Goal: Task Accomplishment & Management: Complete application form

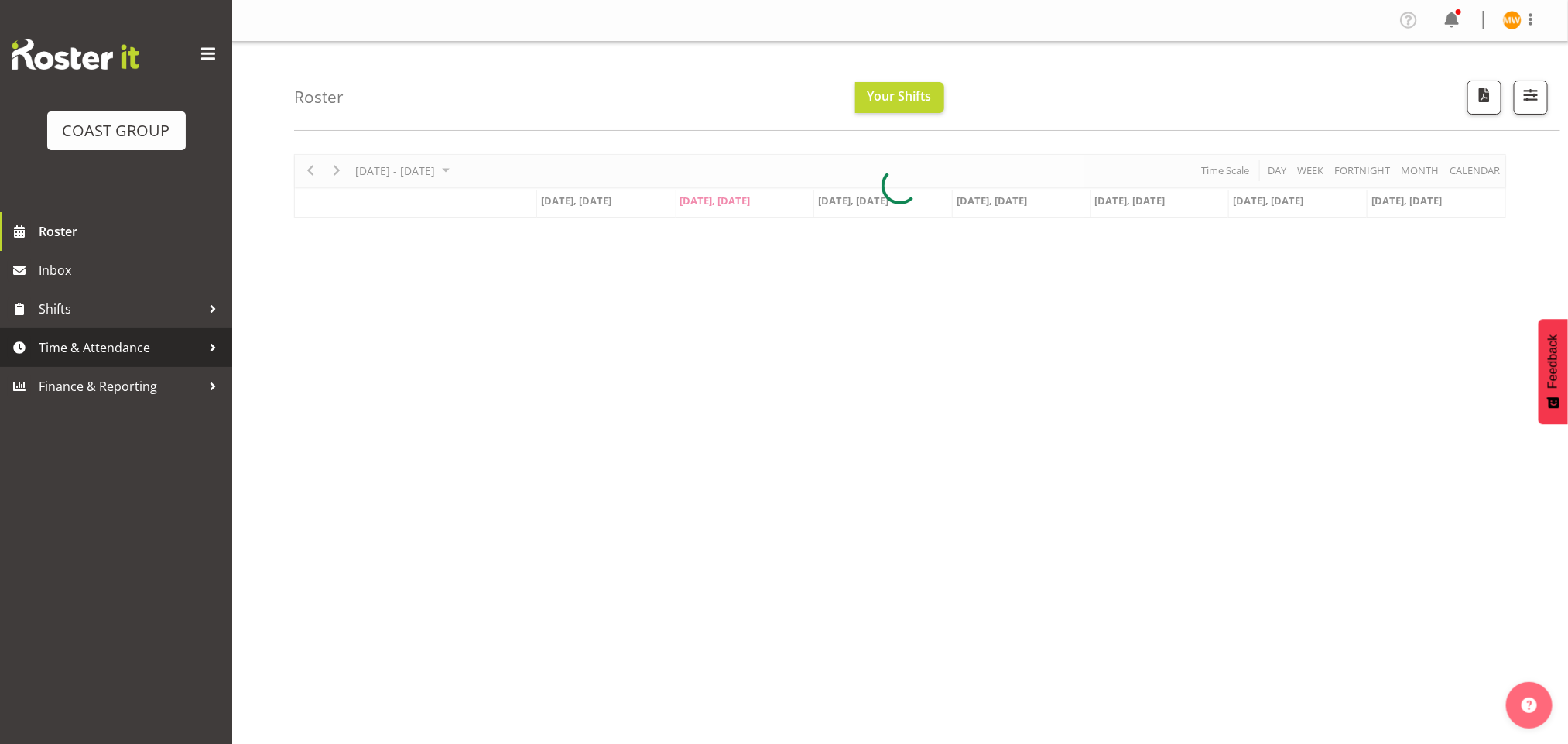
click at [127, 336] on span "Time & Attendance" at bounding box center [120, 347] width 163 height 23
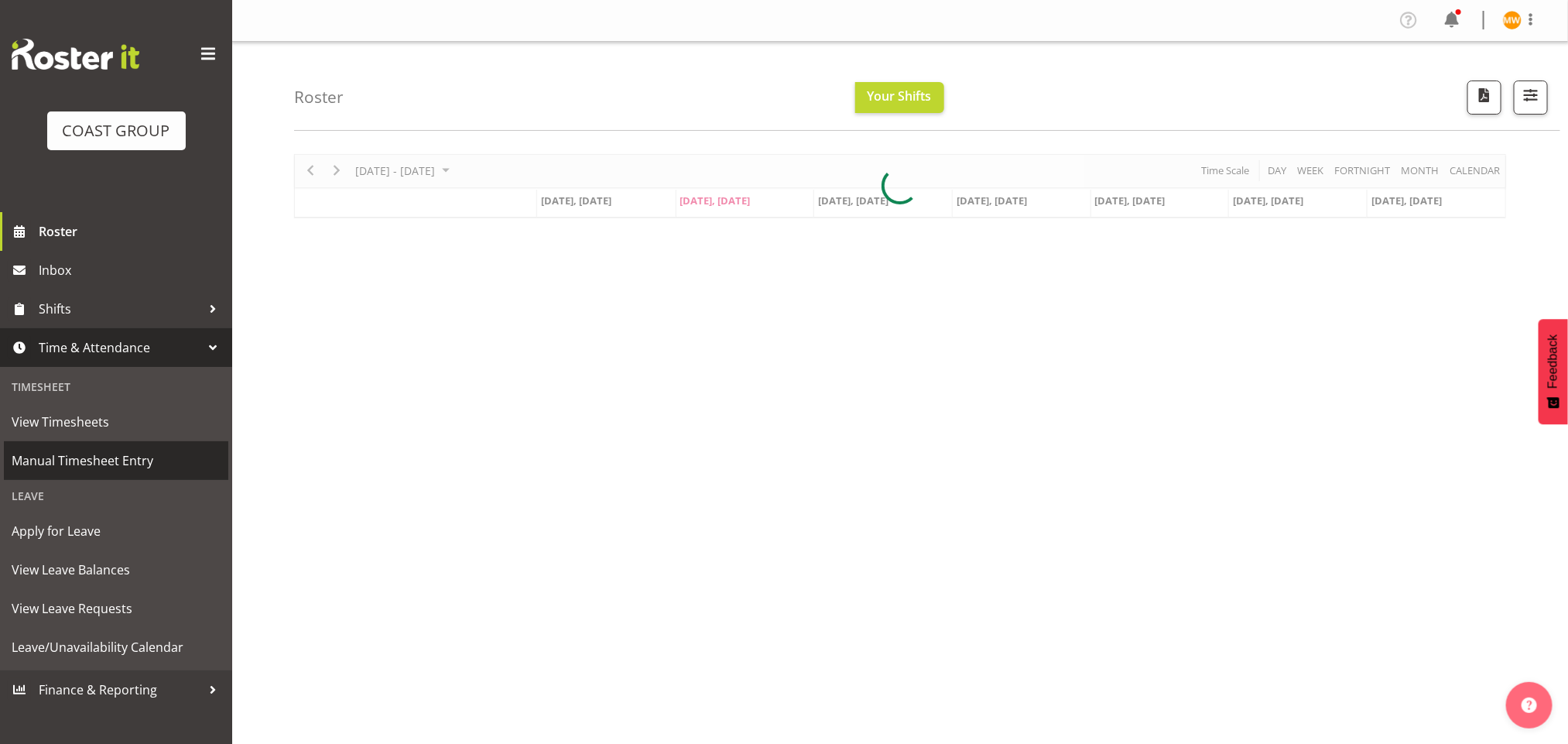
click at [161, 458] on span "Manual Timesheet Entry" at bounding box center [116, 460] width 209 height 23
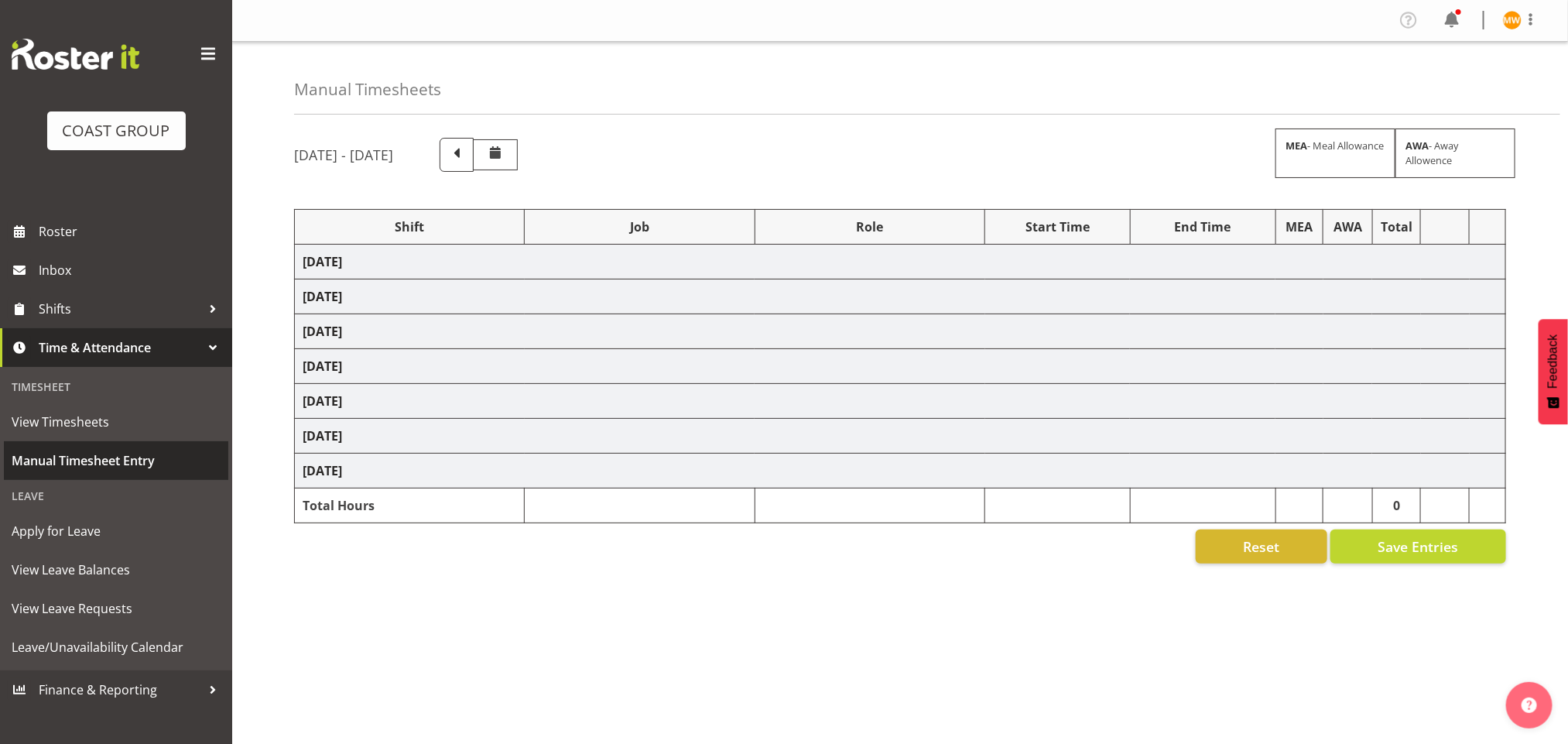
select select "82231"
select select "69"
select select "82234"
select select "9204"
select select "82345"
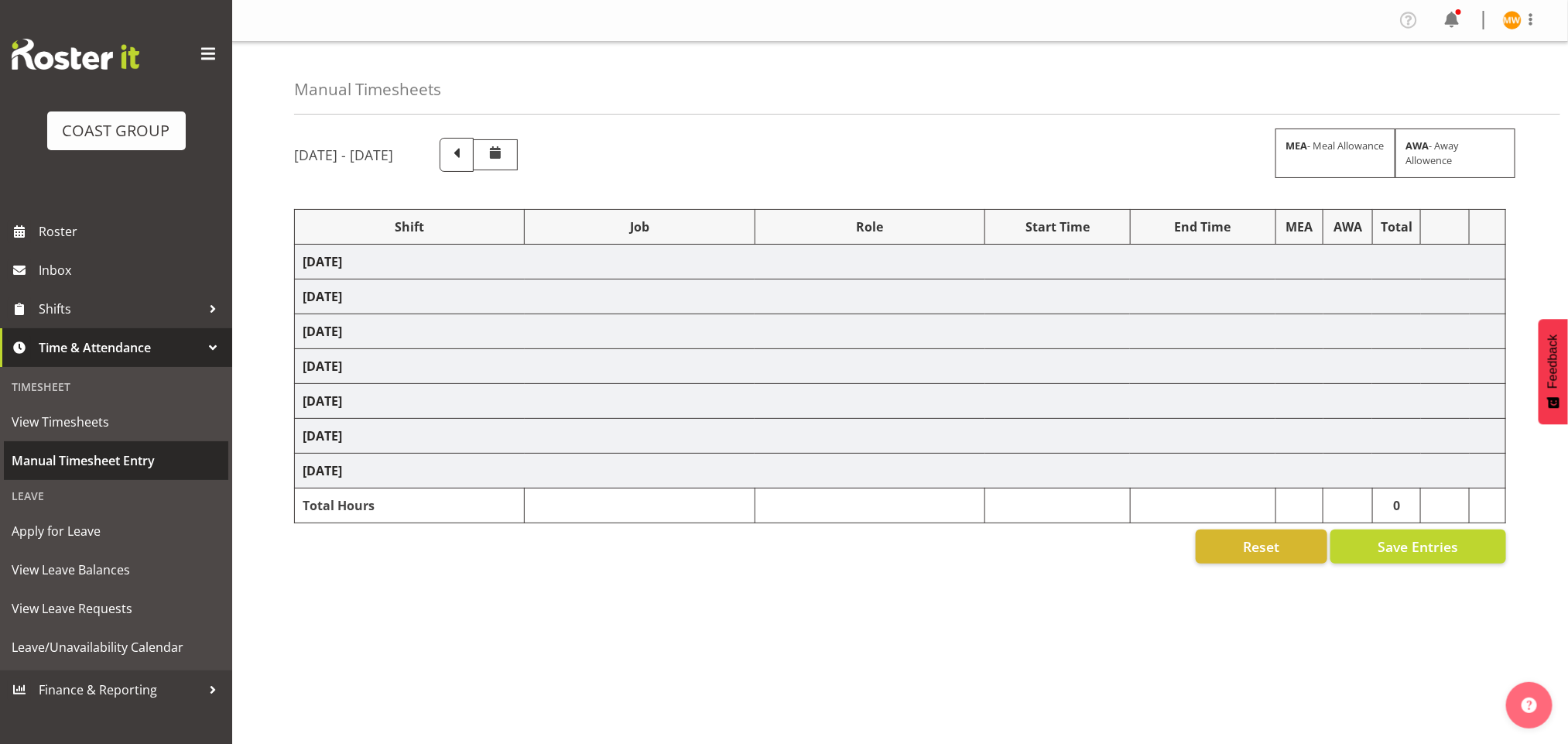
select select "69"
select select "82348"
select select "69"
select select "82352"
select select "9238"
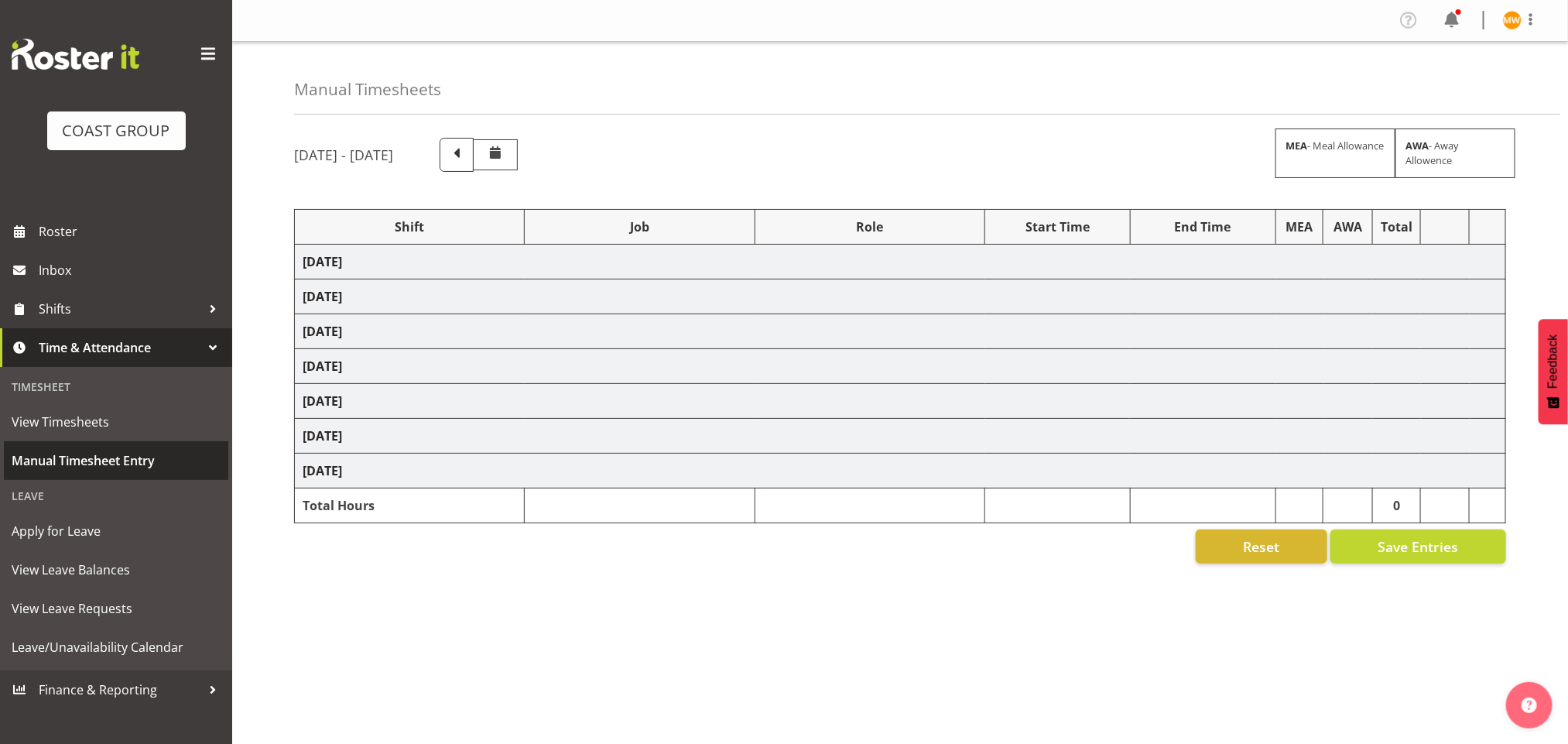
select select "82353"
select select "9238"
select select "82359"
select select "9238"
select select "82357"
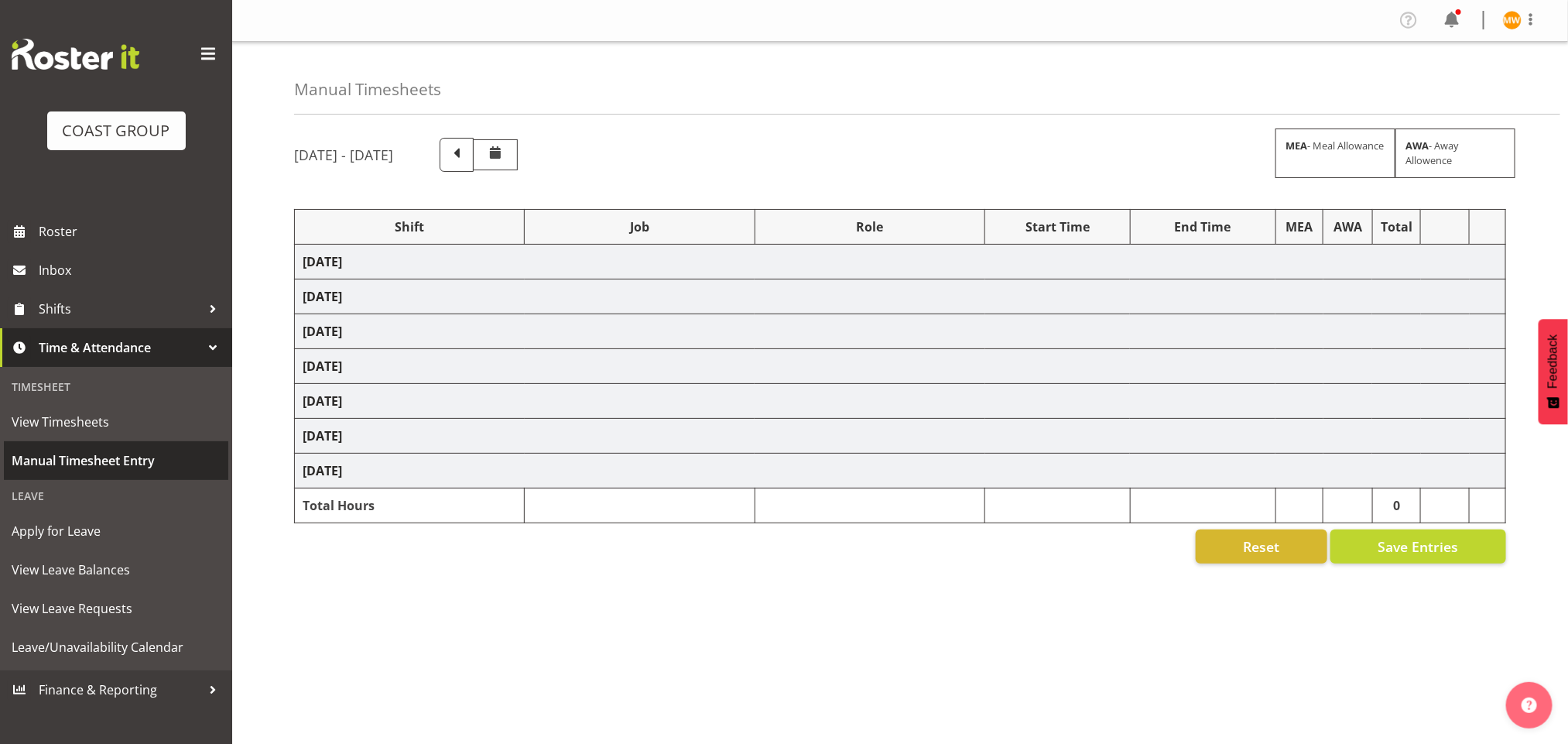
select select "69"
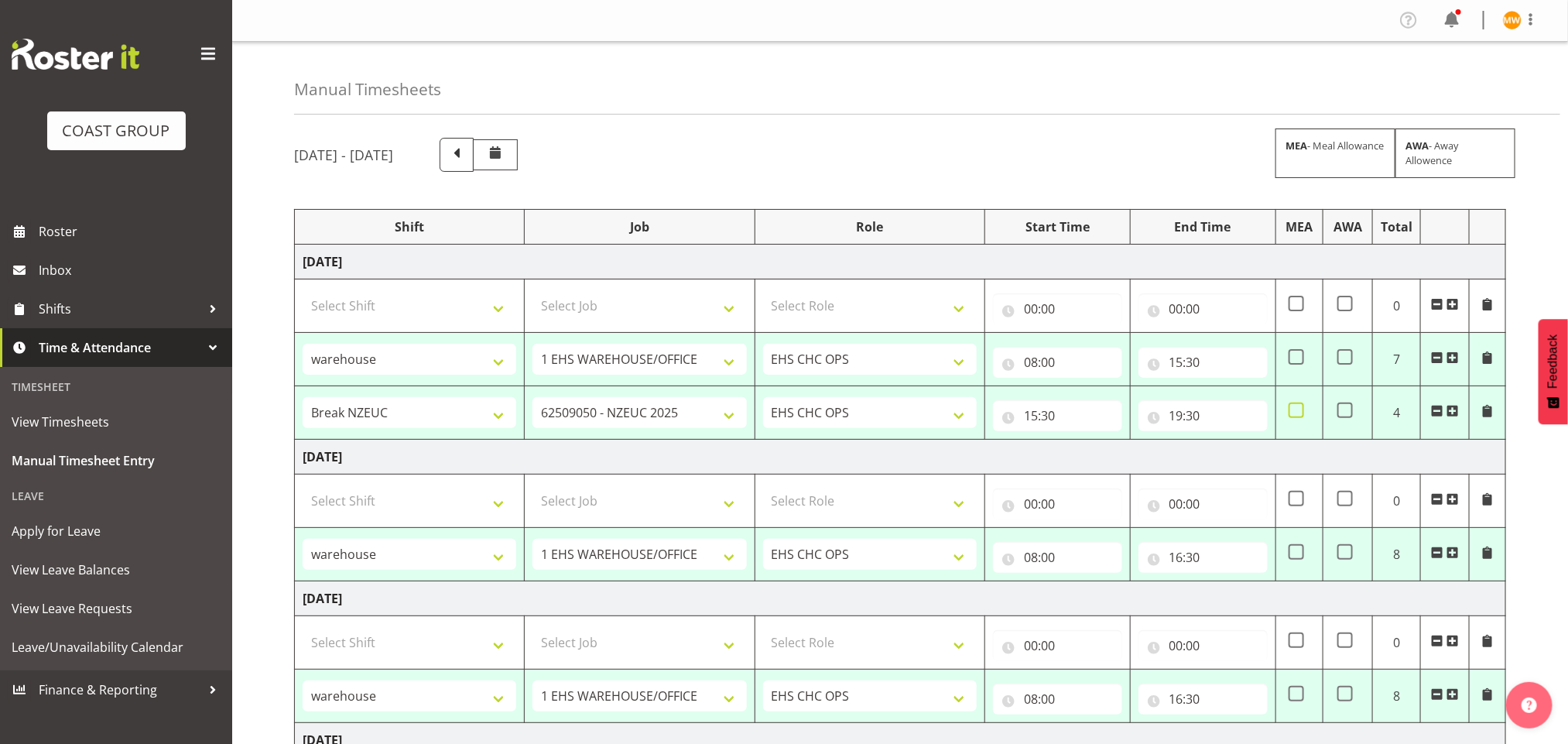
click at [1303, 414] on span at bounding box center [1297, 410] width 16 height 16
click at [1298, 414] on input "checkbox" at bounding box center [1294, 410] width 10 height 10
checkbox input "true"
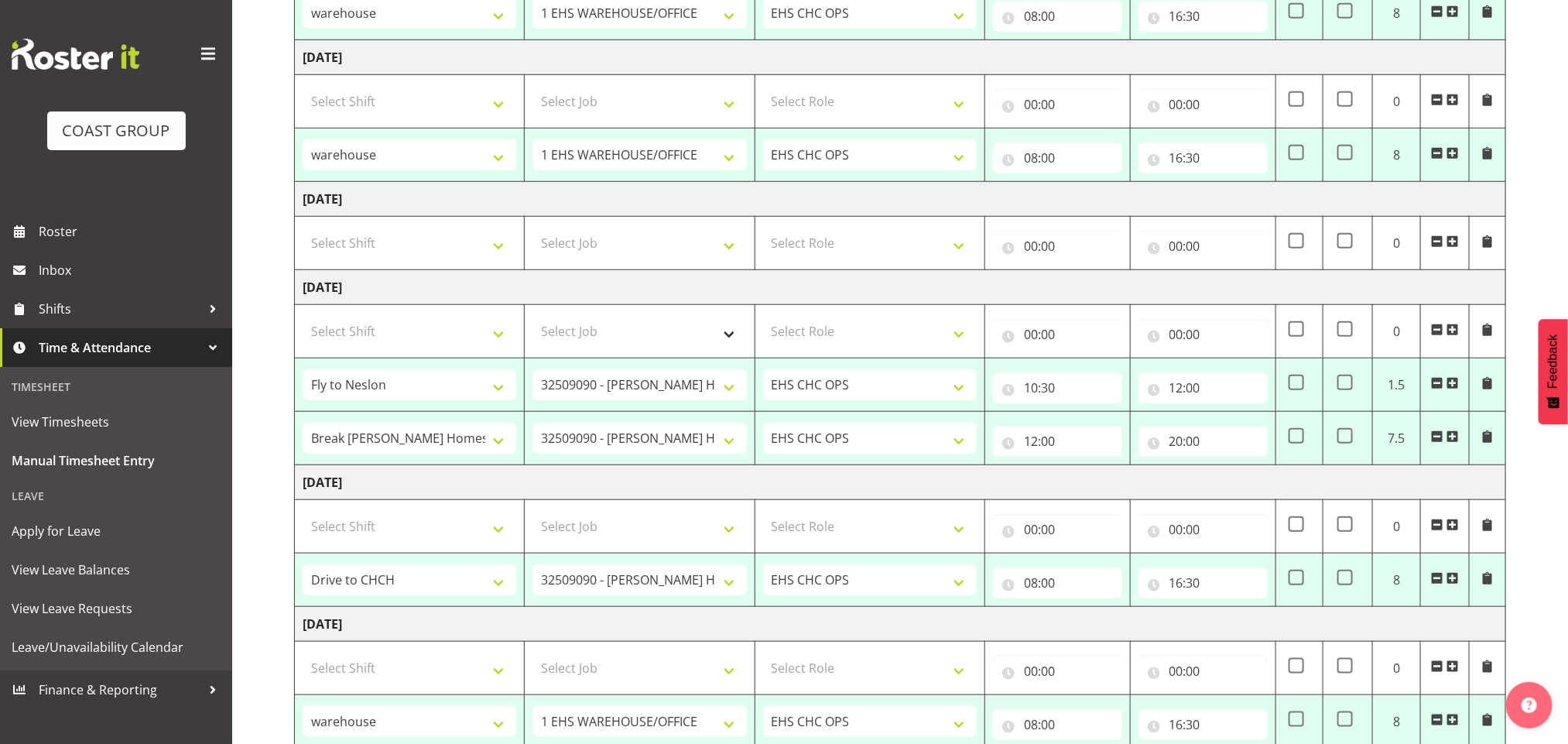
scroll to position [580, 0]
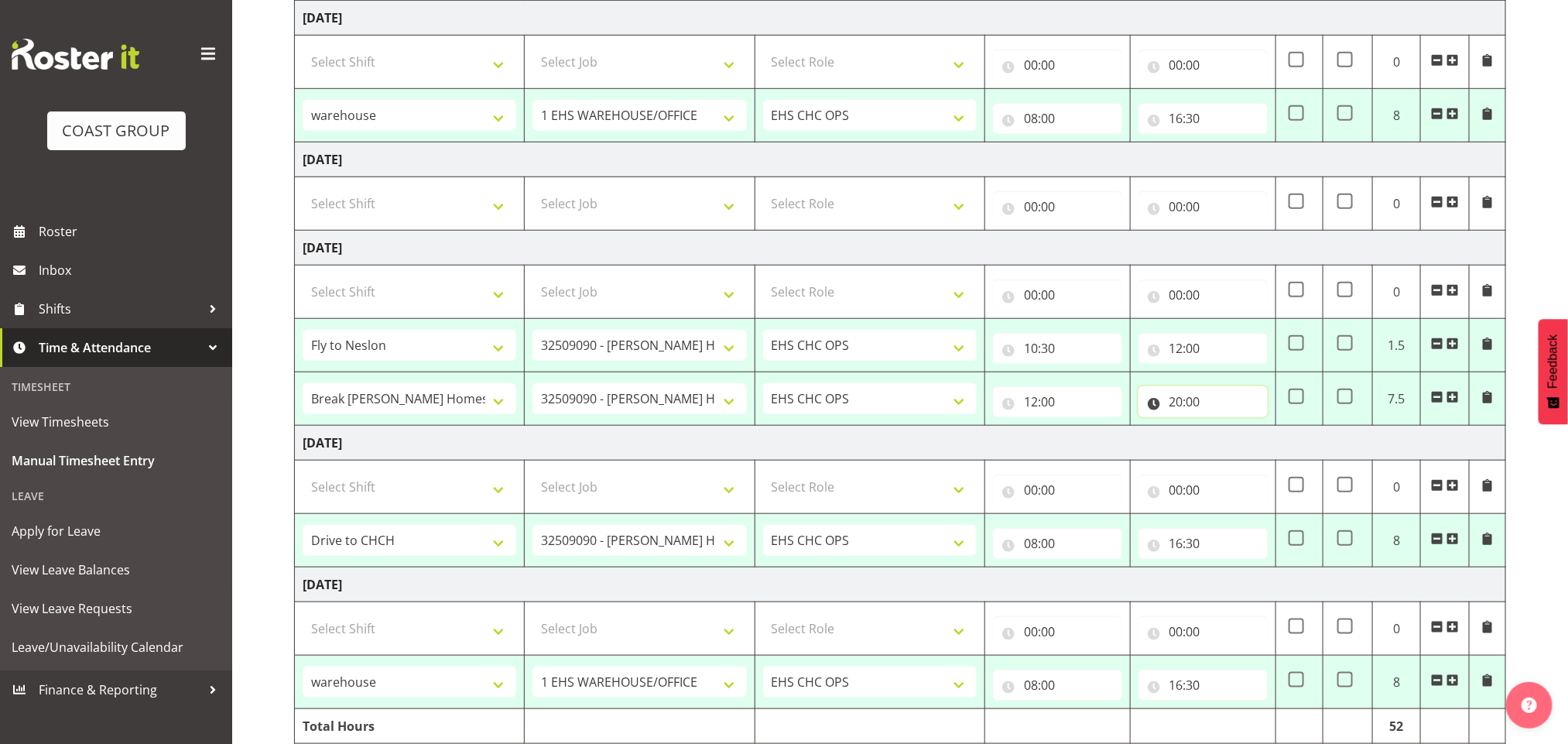
click at [1241, 414] on input "20:00" at bounding box center [1203, 401] width 129 height 31
click at [1233, 444] on select "00 01 02 03 04 05 06 07 08 09 10 11 12 13 14 15 16 17 18 19 20 21 22 23" at bounding box center [1244, 441] width 35 height 31
select select "23"
click at [1226, 432] on select "00 01 02 03 04 05 06 07 08 09 10 11 12 13 14 15 16 17 18 19 20 21 22 23" at bounding box center [1244, 441] width 35 height 31
type input "23:00"
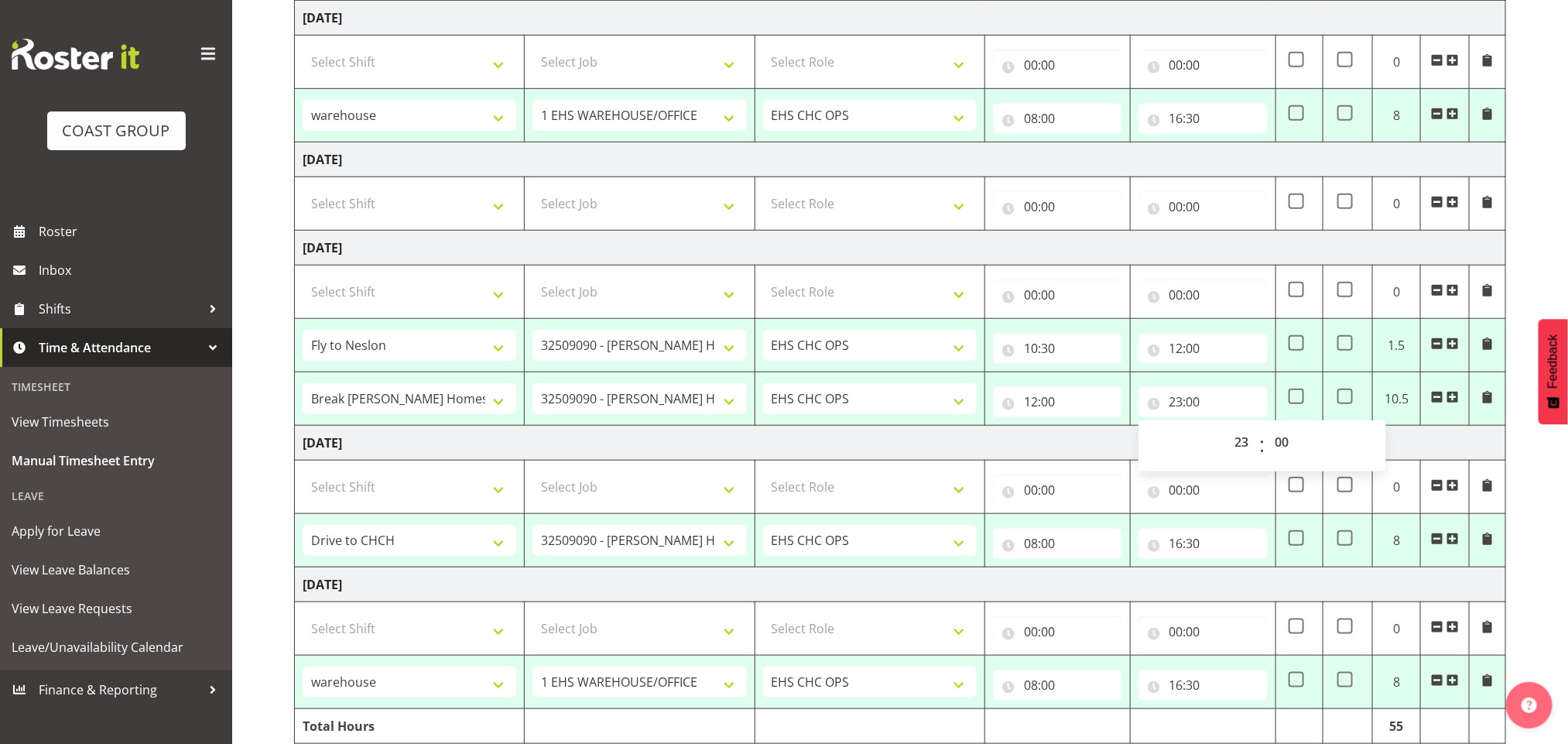
click at [1010, 444] on td "Monday 22nd September 2025" at bounding box center [901, 443] width 1211 height 35
click at [1293, 404] on span at bounding box center [1297, 396] width 16 height 16
click at [1293, 402] on input "checkbox" at bounding box center [1294, 396] width 10 height 10
checkbox input "true"
click at [1339, 404] on span at bounding box center [1345, 396] width 16 height 16
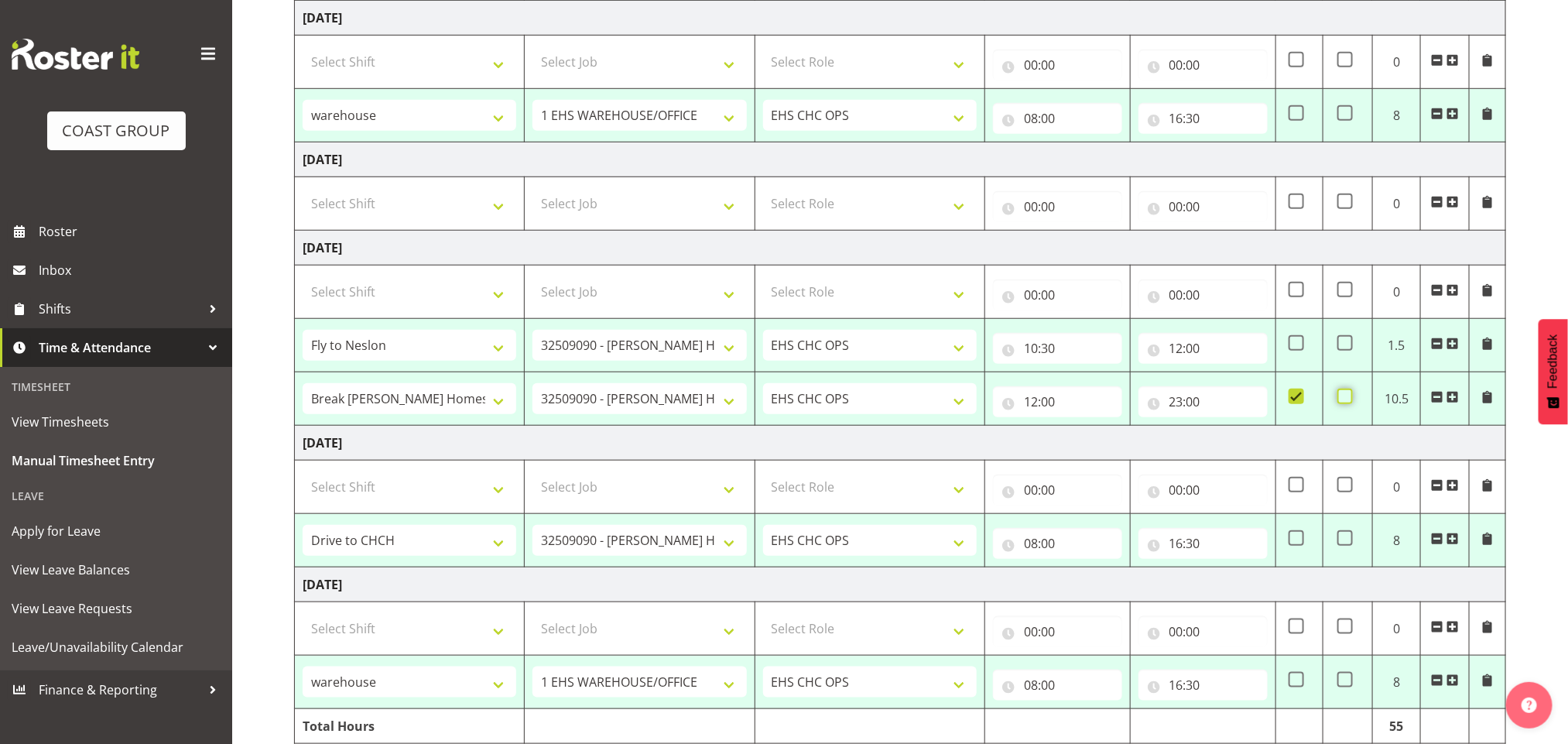
click at [1339, 402] on input "checkbox" at bounding box center [1342, 396] width 10 height 10
checkbox input "true"
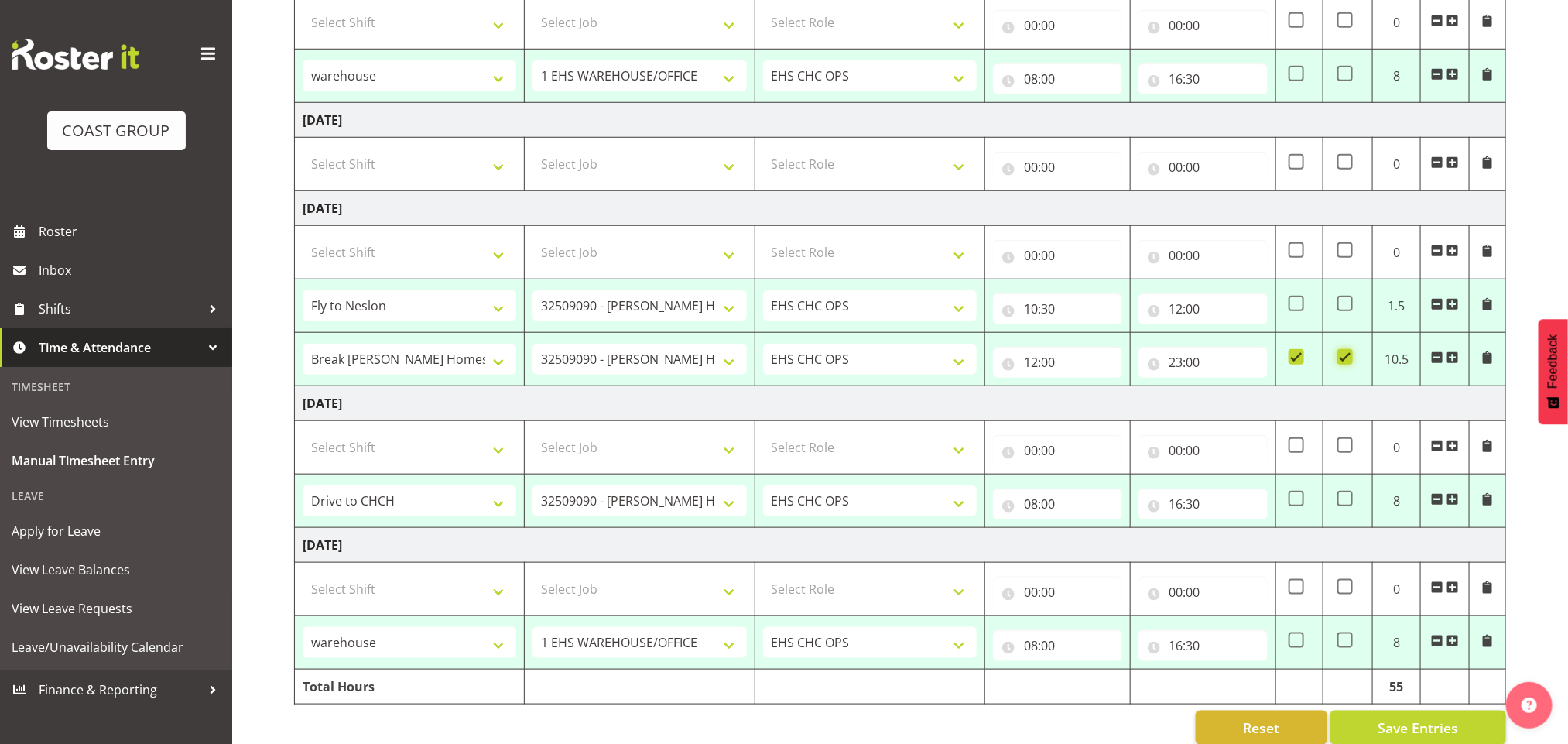
scroll to position [659, 0]
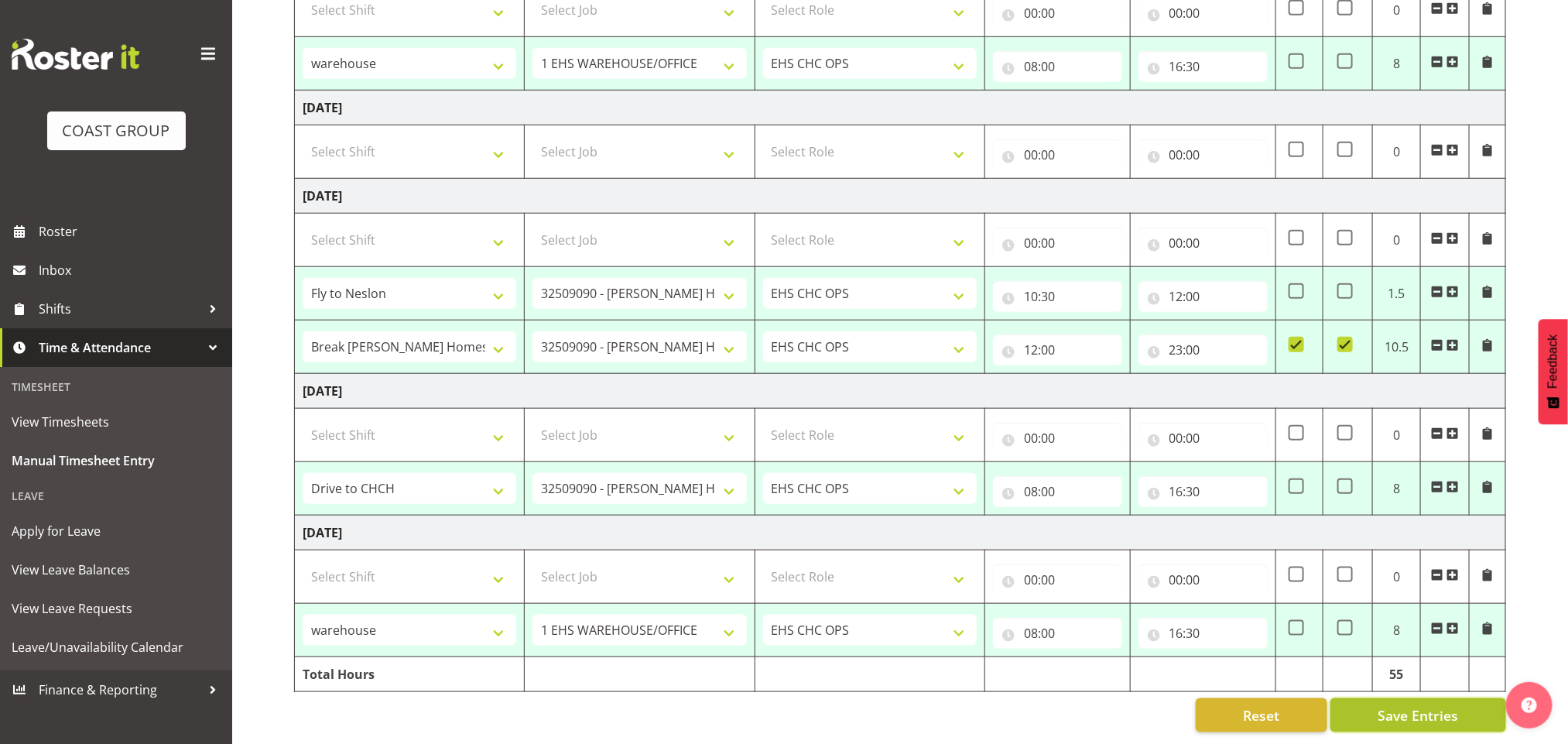
click at [1430, 705] on span "Save Entries" at bounding box center [1418, 715] width 81 height 20
select select "82231"
select select "69"
type input "08:00"
type input "15:30"
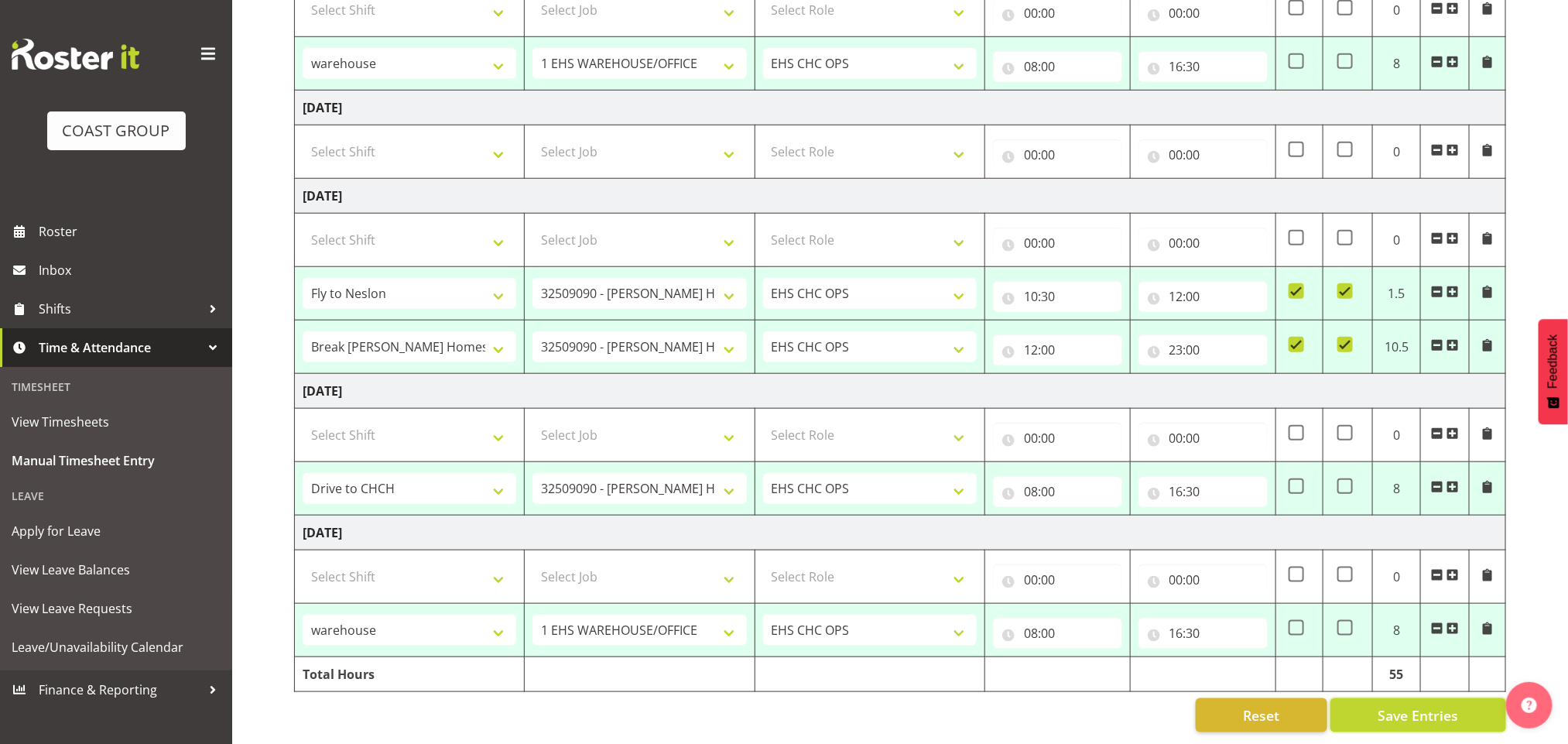
select select "82234"
select select "9204"
type input "15:30"
type input "19:30"
checkbox input "true"
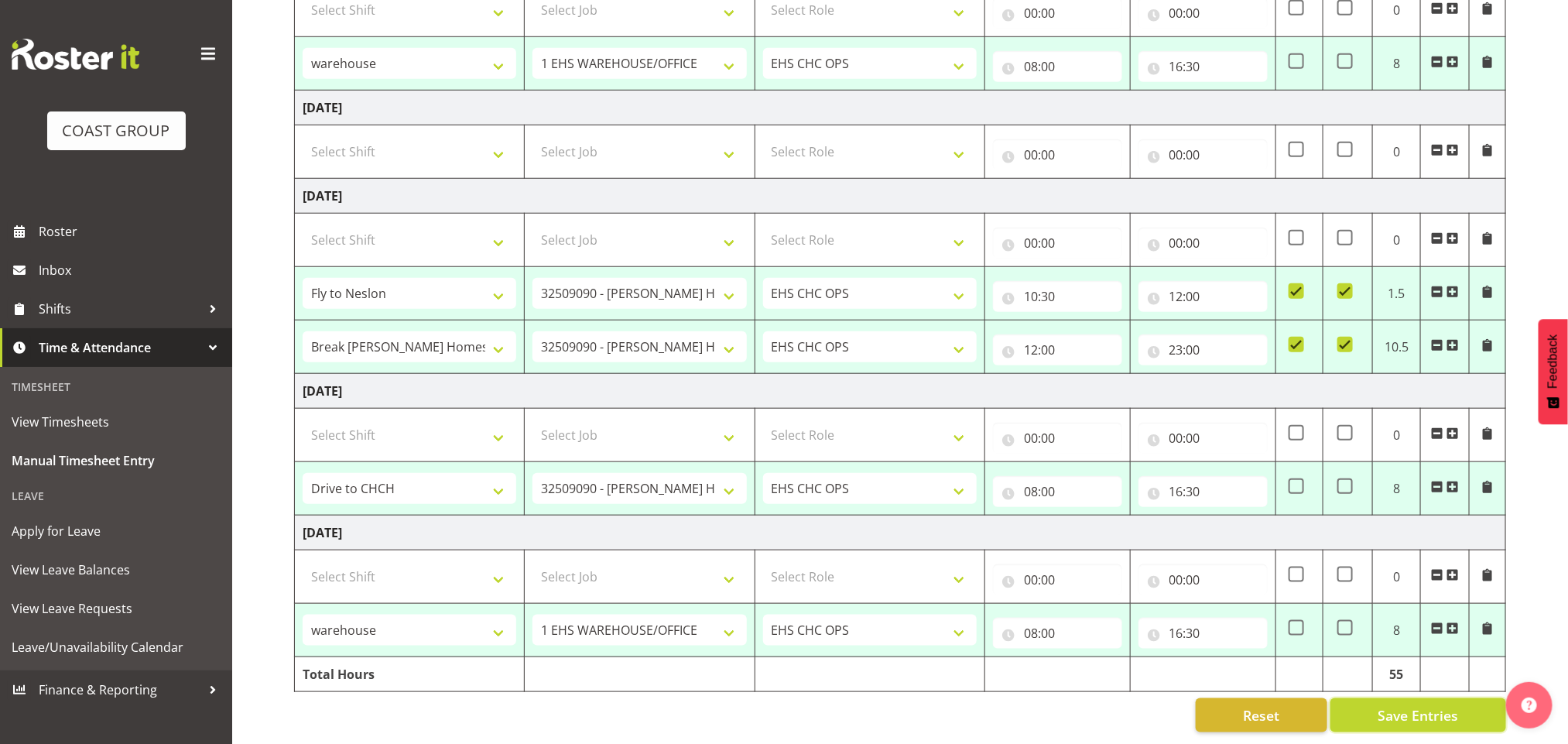
select select "82345"
select select "69"
type input "08:00"
type input "16:30"
select select "82348"
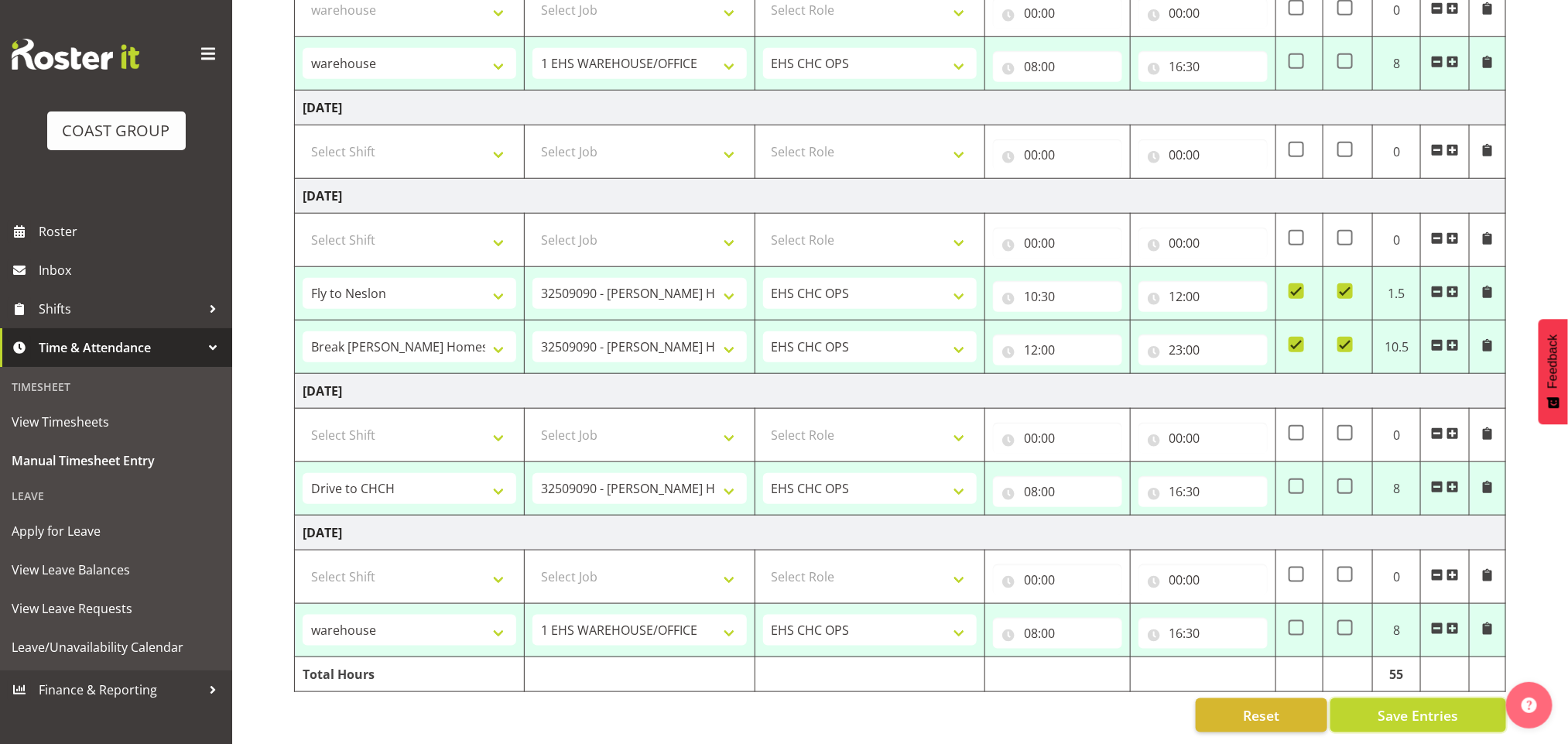
select select "69"
type input "08:00"
type input "16:30"
select select "82352"
select select "9238"
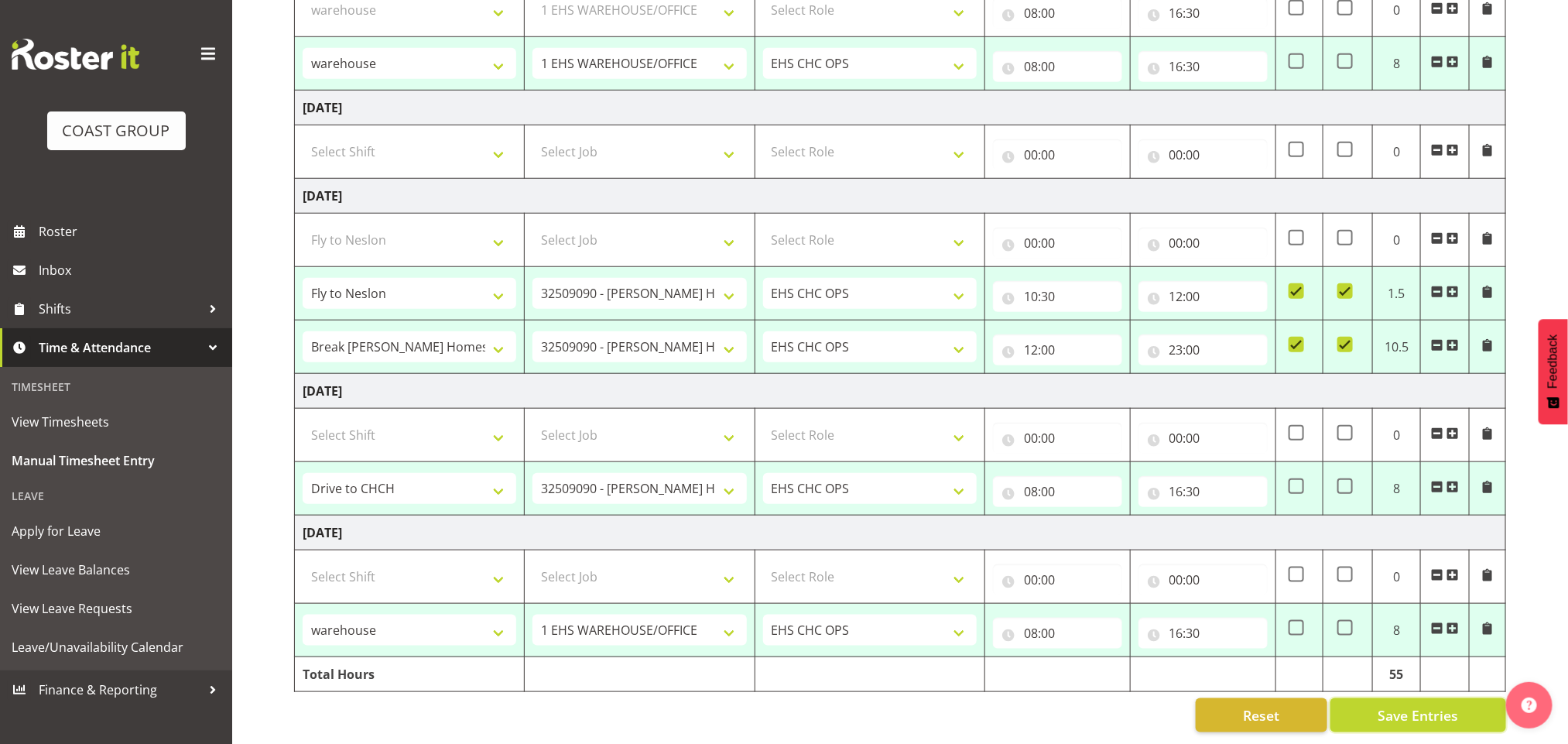
type input "10:30"
type input "12:00"
select select "82353"
type input "12:00"
type input "23:00"
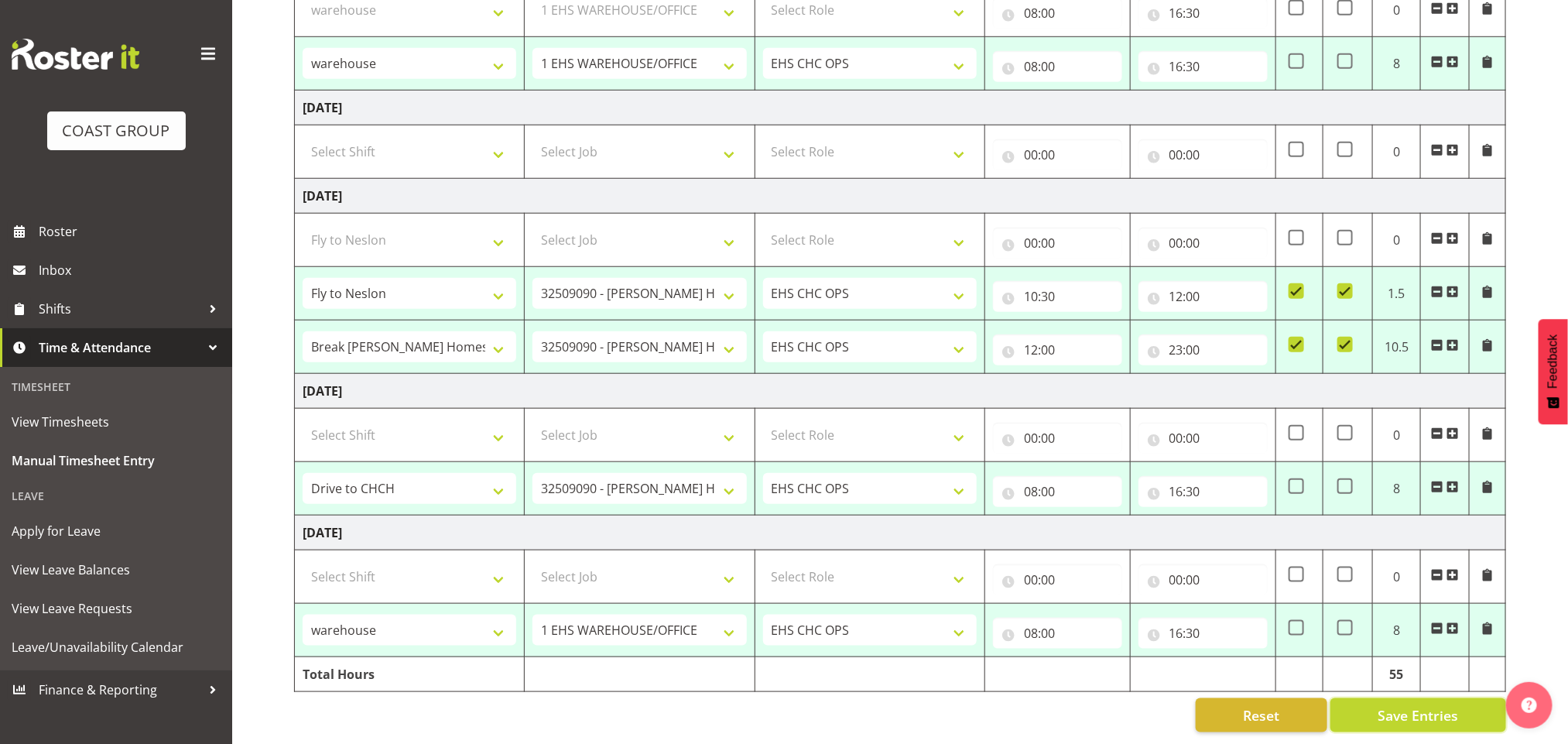
checkbox input "true"
select select "82359"
select select "9238"
type input "08:00"
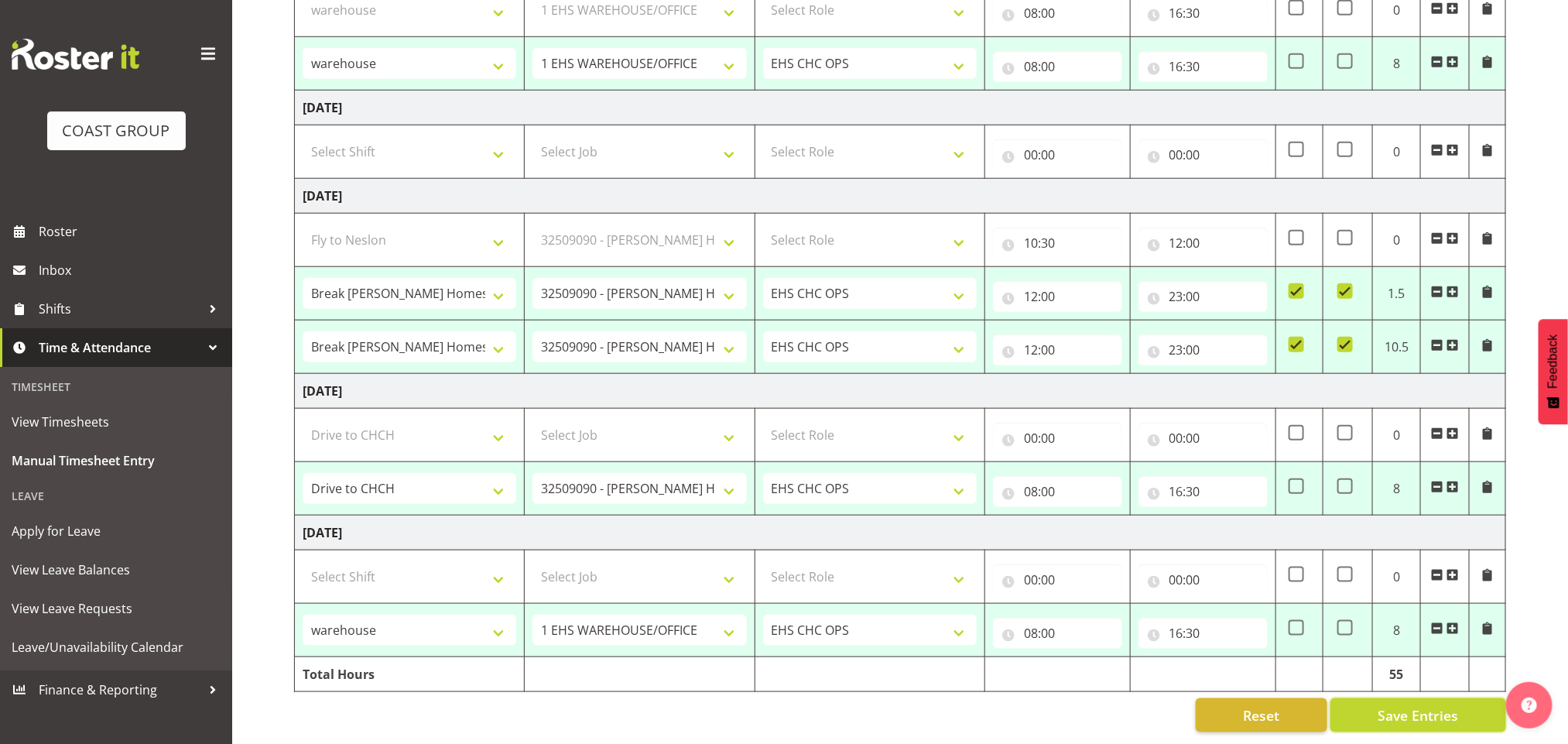
type input "16:30"
select select "82357"
select select "69"
type input "08:00"
type input "16:30"
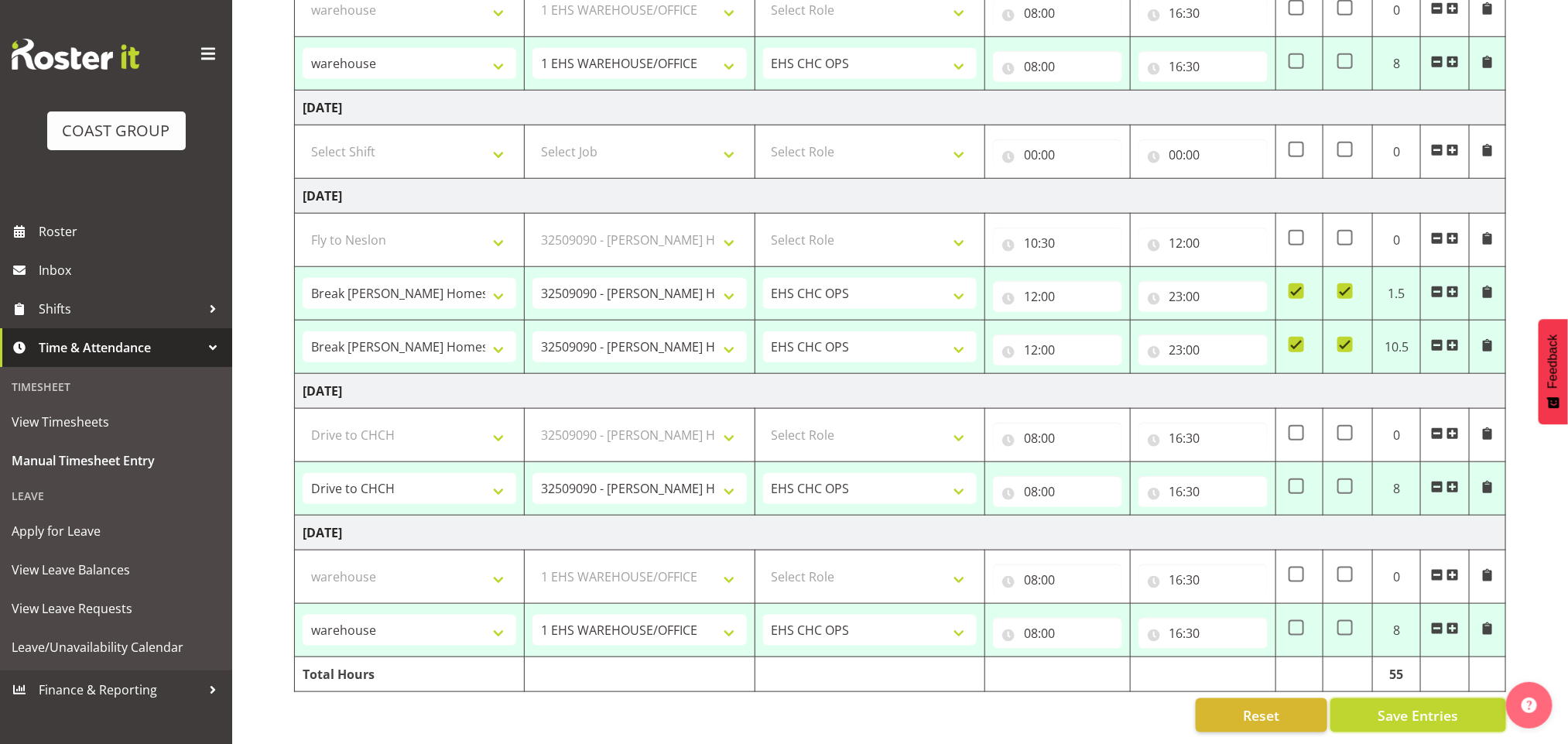
select select "82345"
select select "69"
select select "82348"
select select "69"
select select "82352"
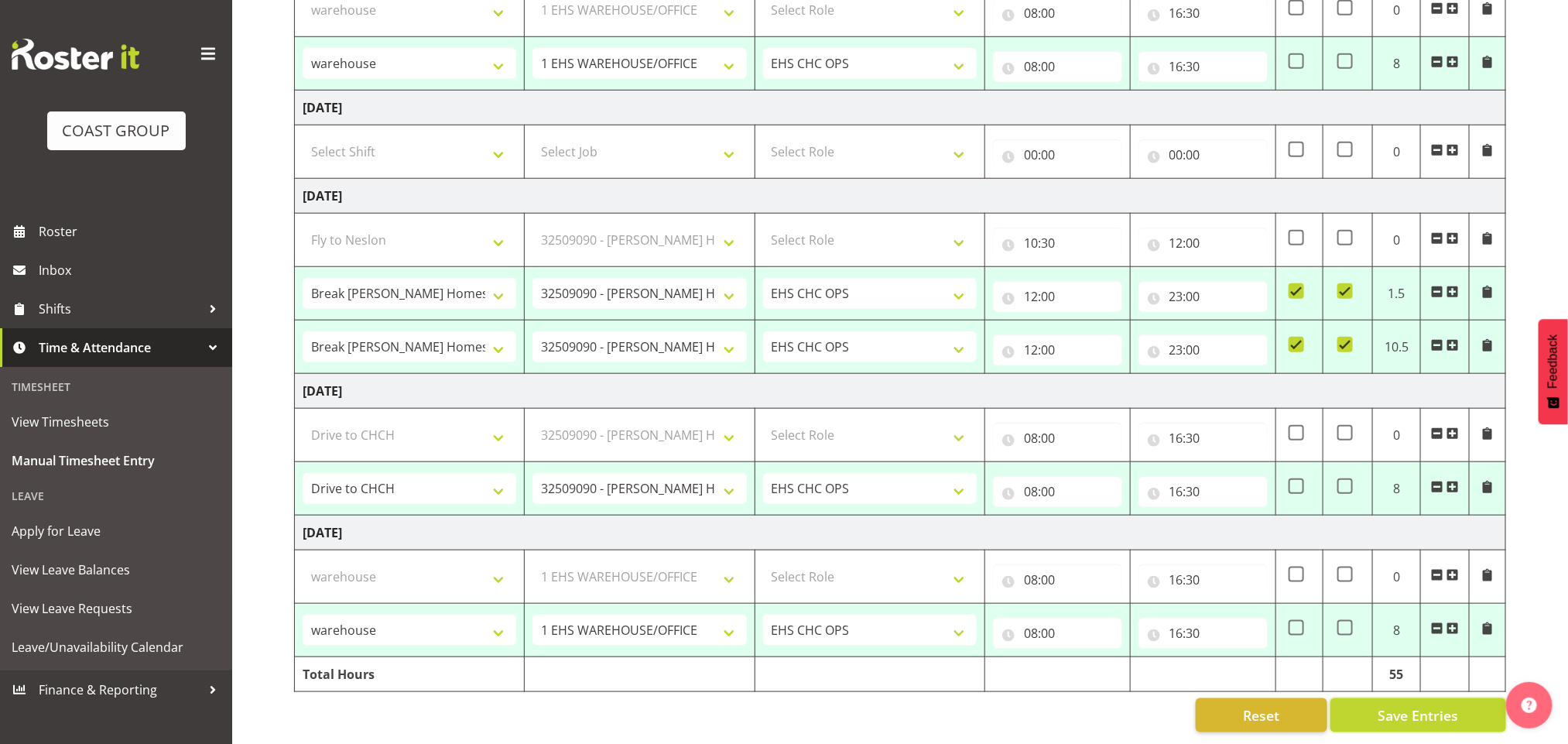
select select "9238"
select select "82353"
select select "9238"
select select "82359"
select select "9238"
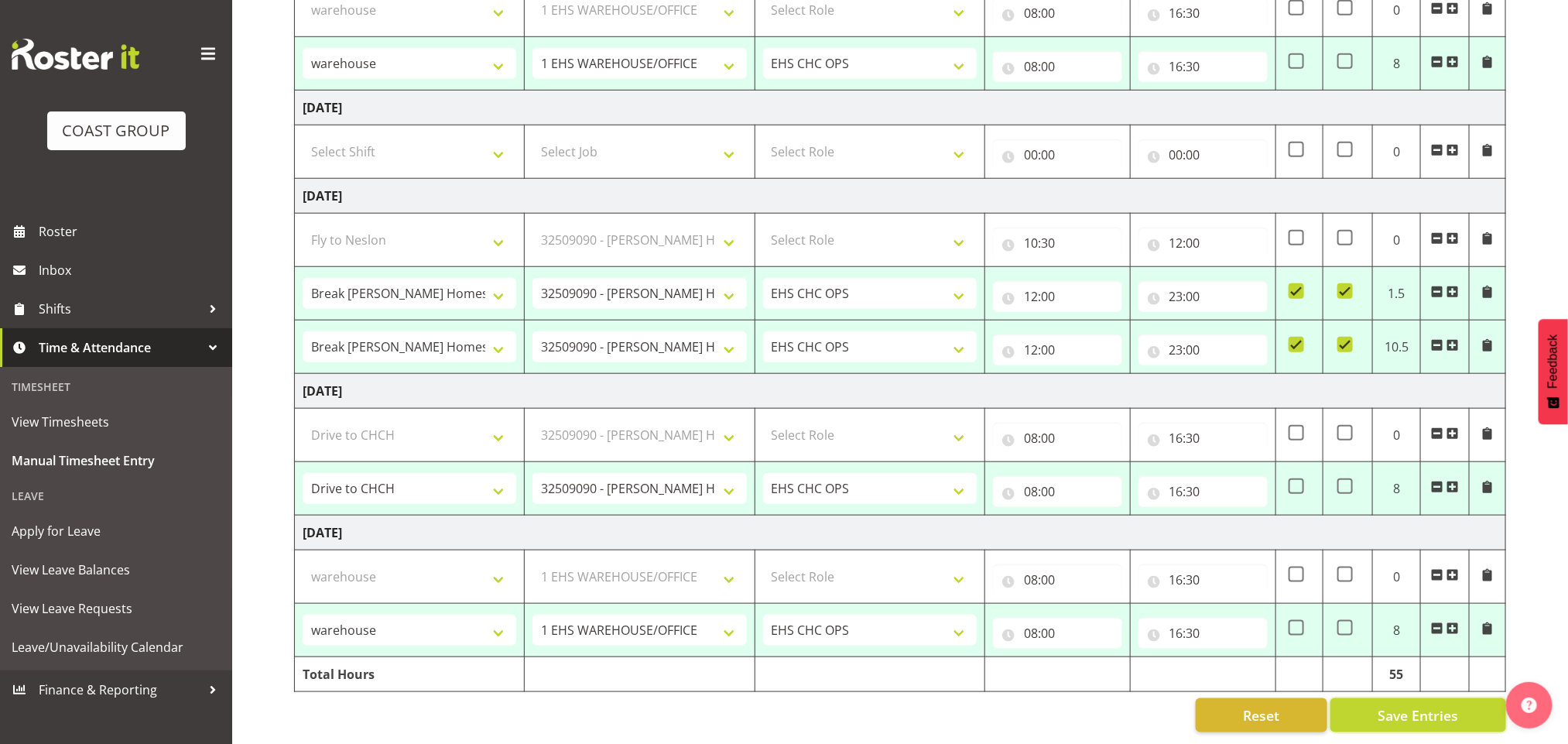
select select "82357"
select select "69"
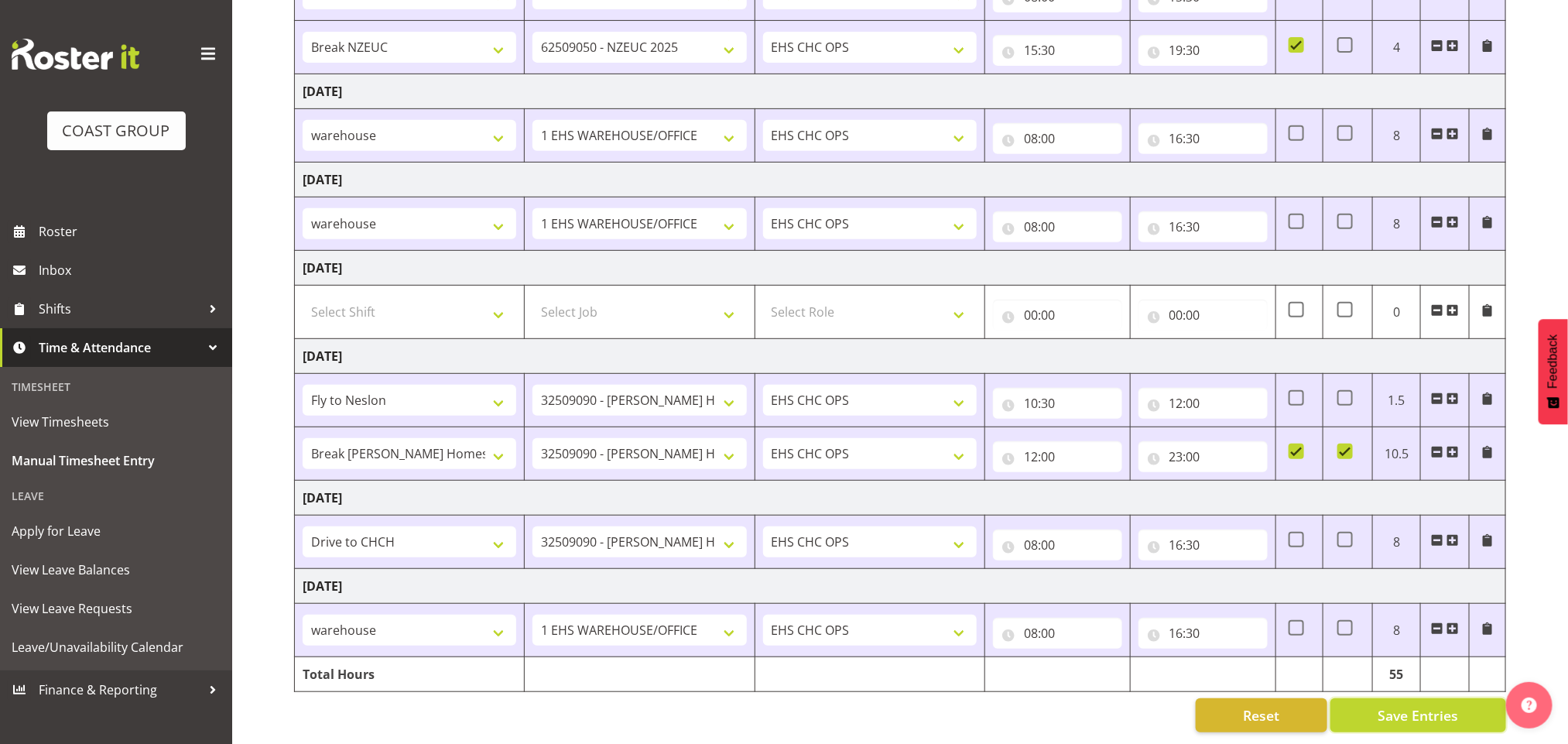
scroll to position [337, 0]
click at [1349, 532] on td at bounding box center [1348, 542] width 50 height 54
click at [1347, 531] on span at bounding box center [1345, 539] width 16 height 16
click at [1347, 534] on input "checkbox" at bounding box center [1342, 539] width 10 height 10
checkbox input "true"
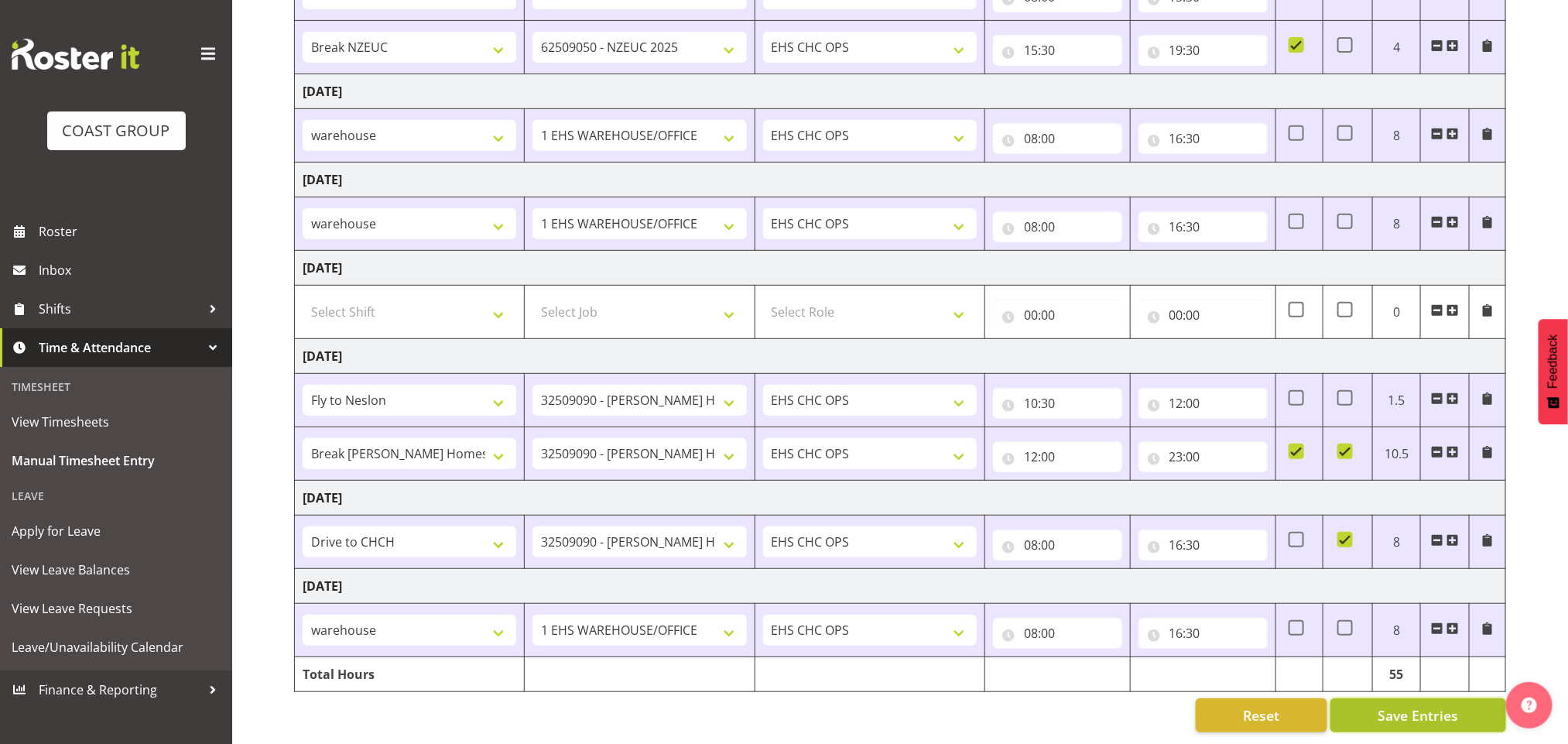
click at [1429, 705] on span "Save Entries" at bounding box center [1418, 715] width 81 height 20
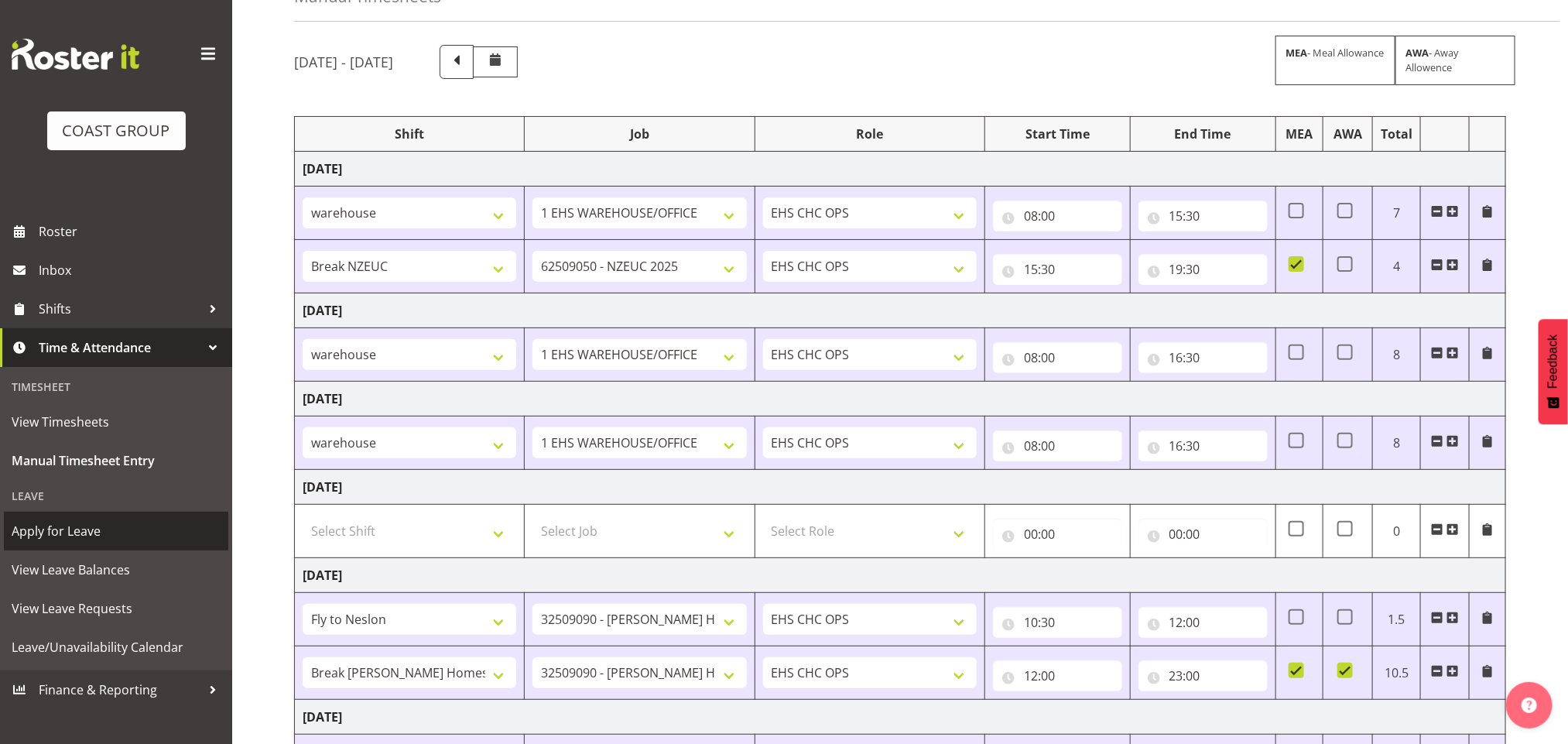
scroll to position [232, 0]
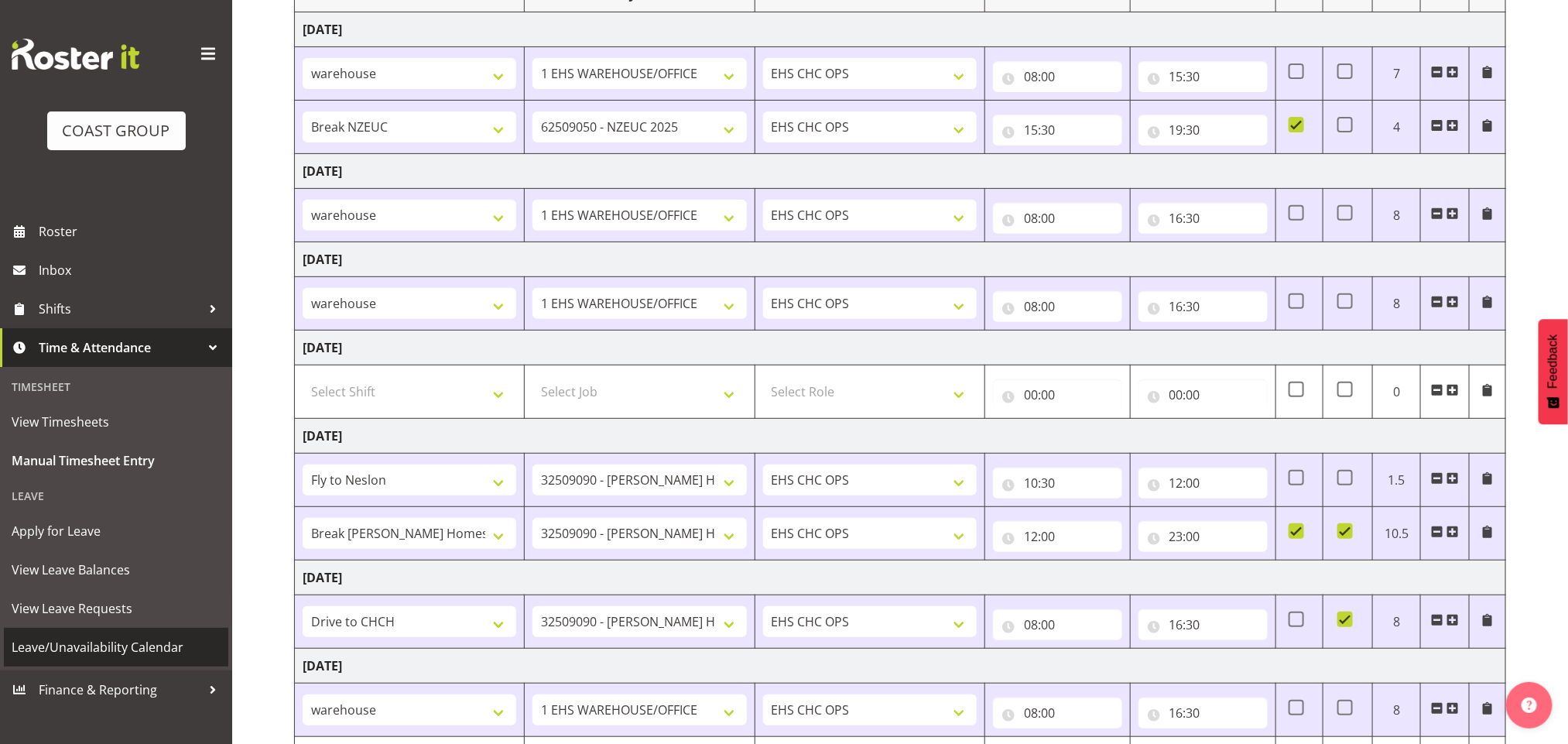
click at [168, 645] on span "Leave/Unavailability Calendar" at bounding box center [116, 647] width 209 height 23
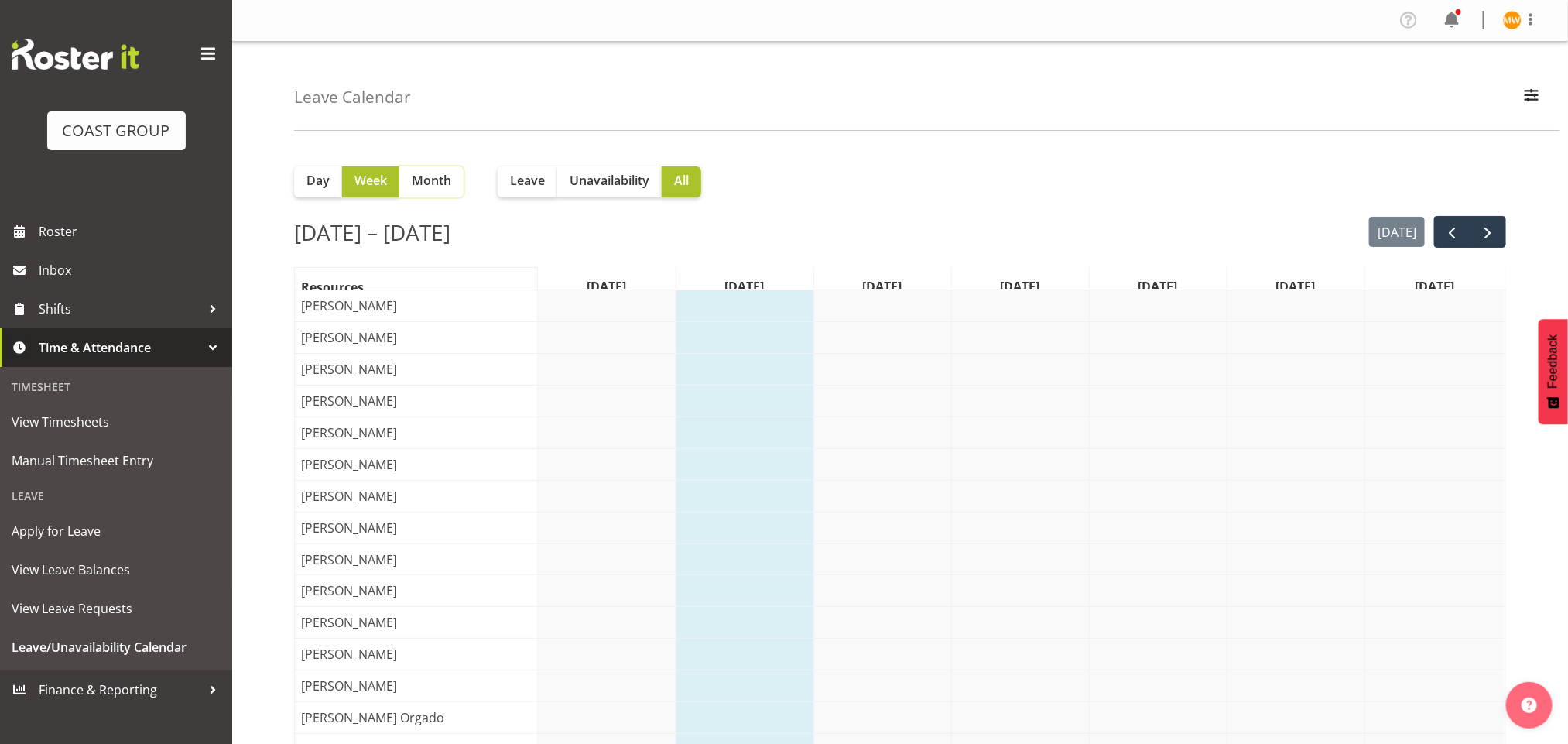
click at [446, 171] on span "Month" at bounding box center [432, 179] width 40 height 18
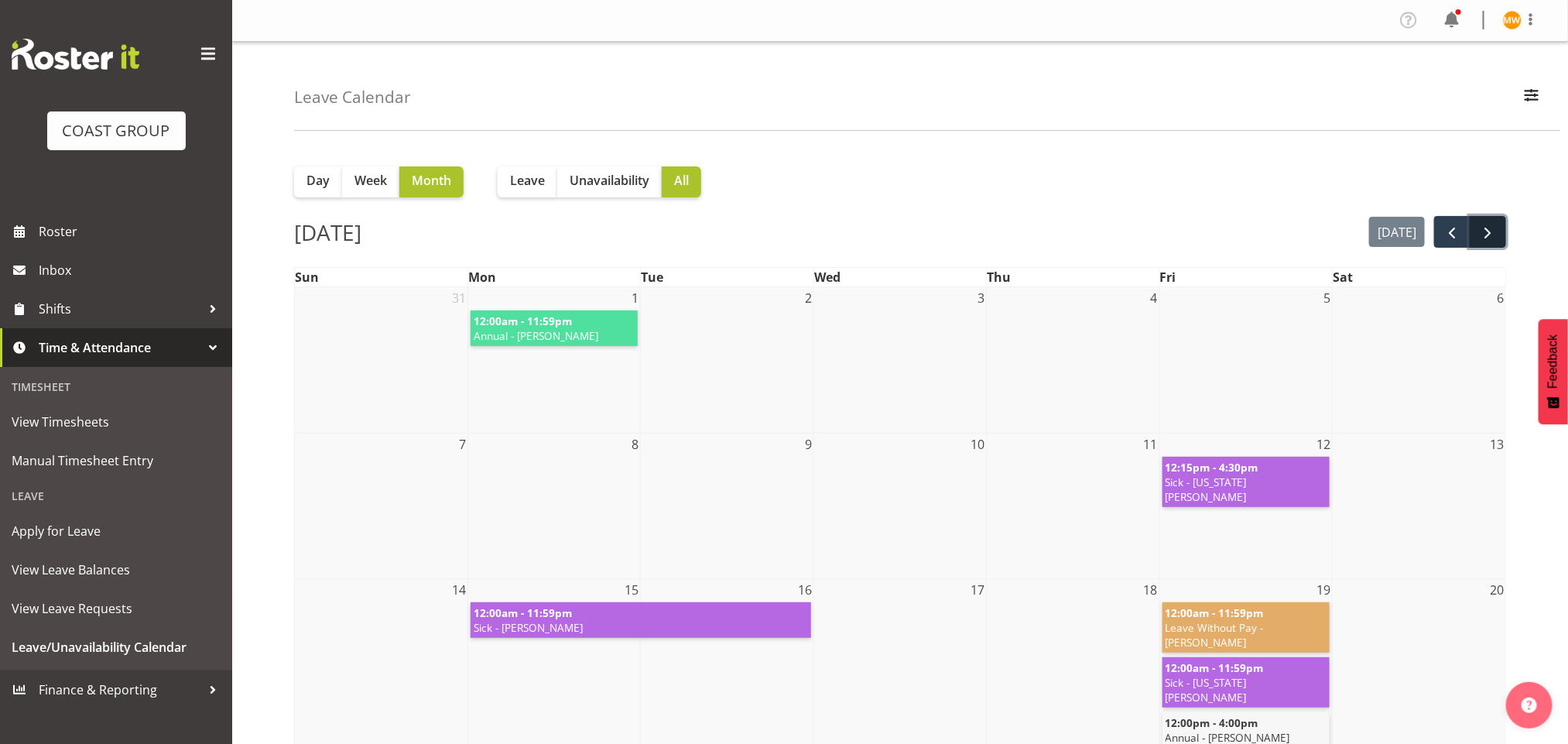
click at [1475, 232] on button "next" at bounding box center [1488, 232] width 36 height 32
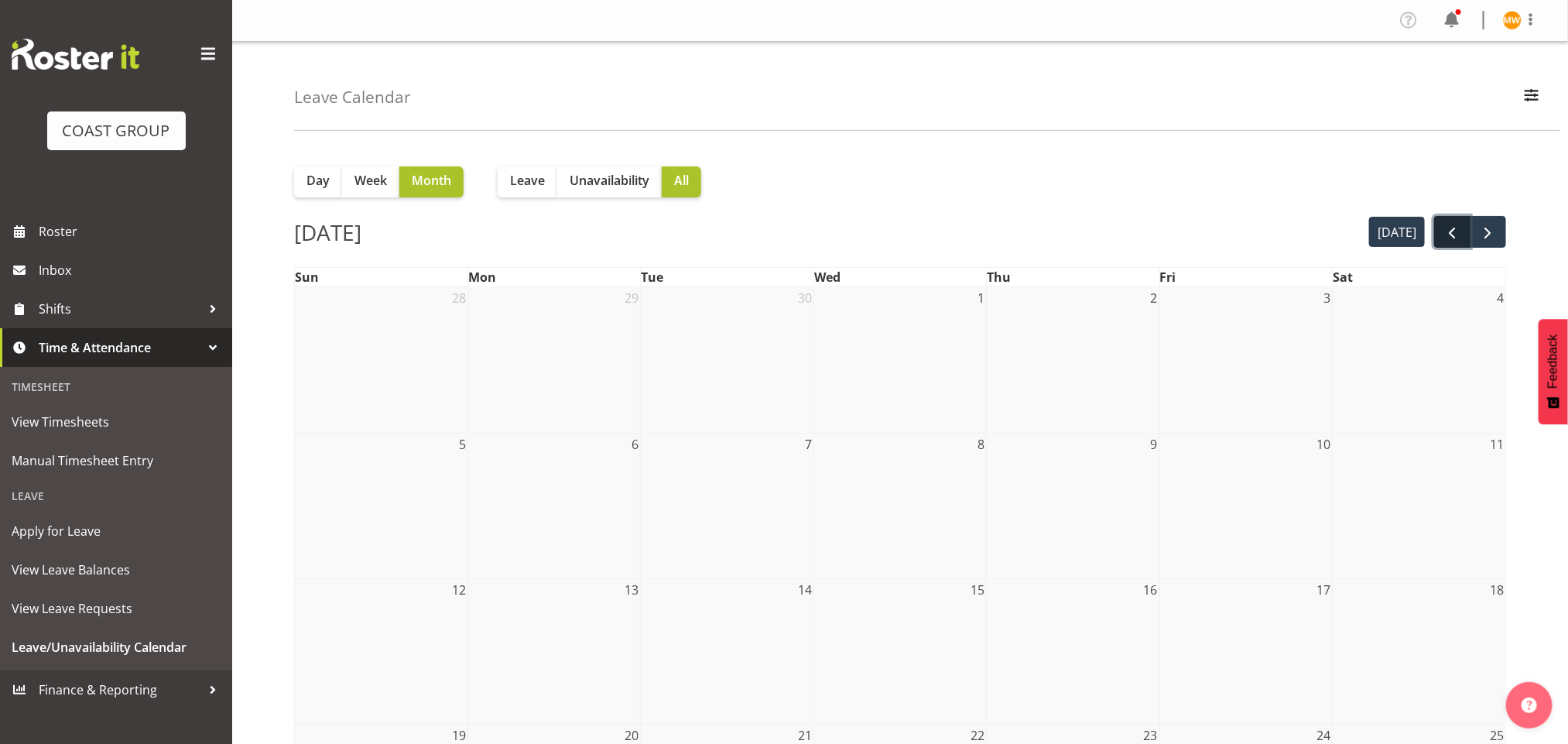
click at [1436, 236] on button "prev" at bounding box center [1453, 232] width 36 height 32
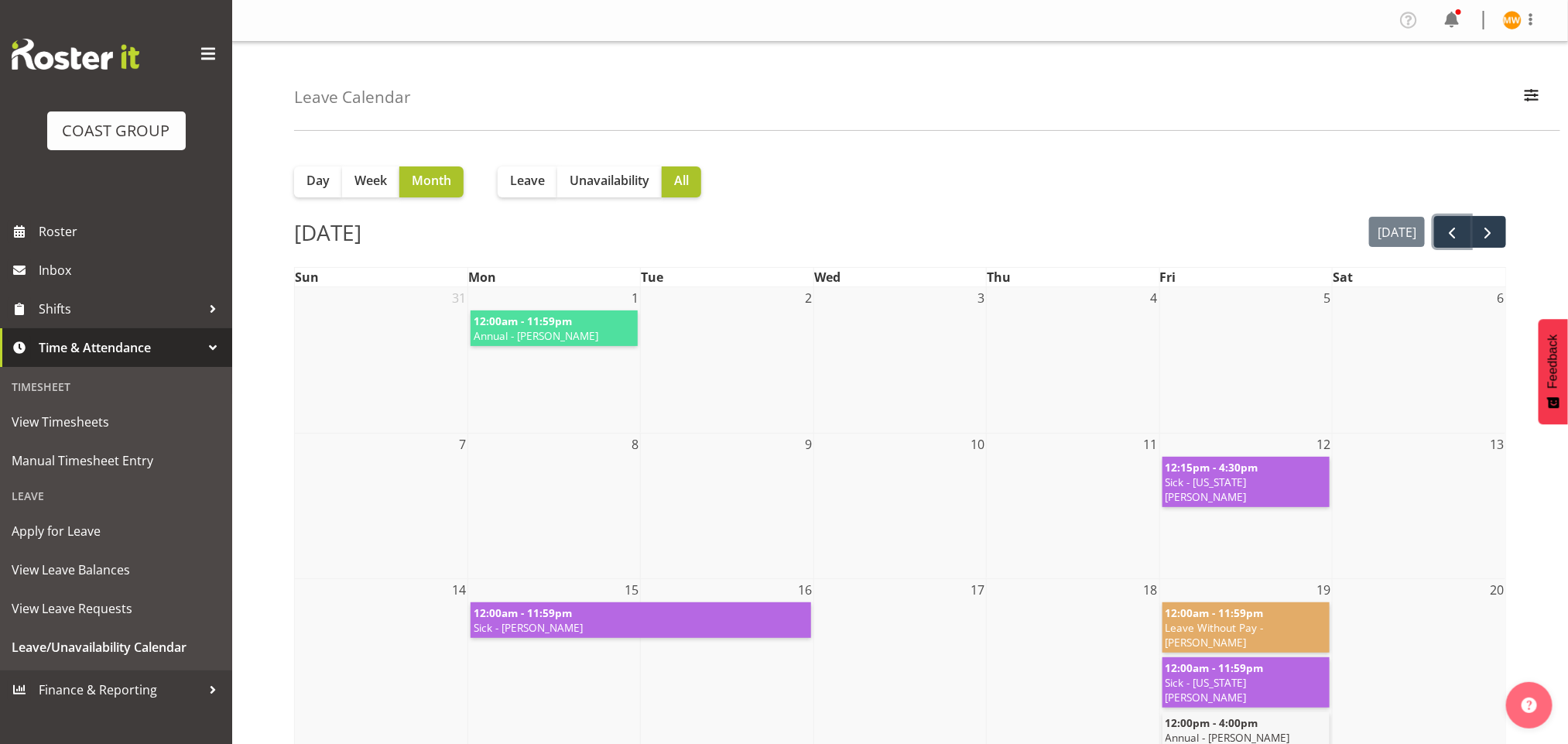
click at [1447, 233] on span "prev" at bounding box center [1452, 232] width 18 height 18
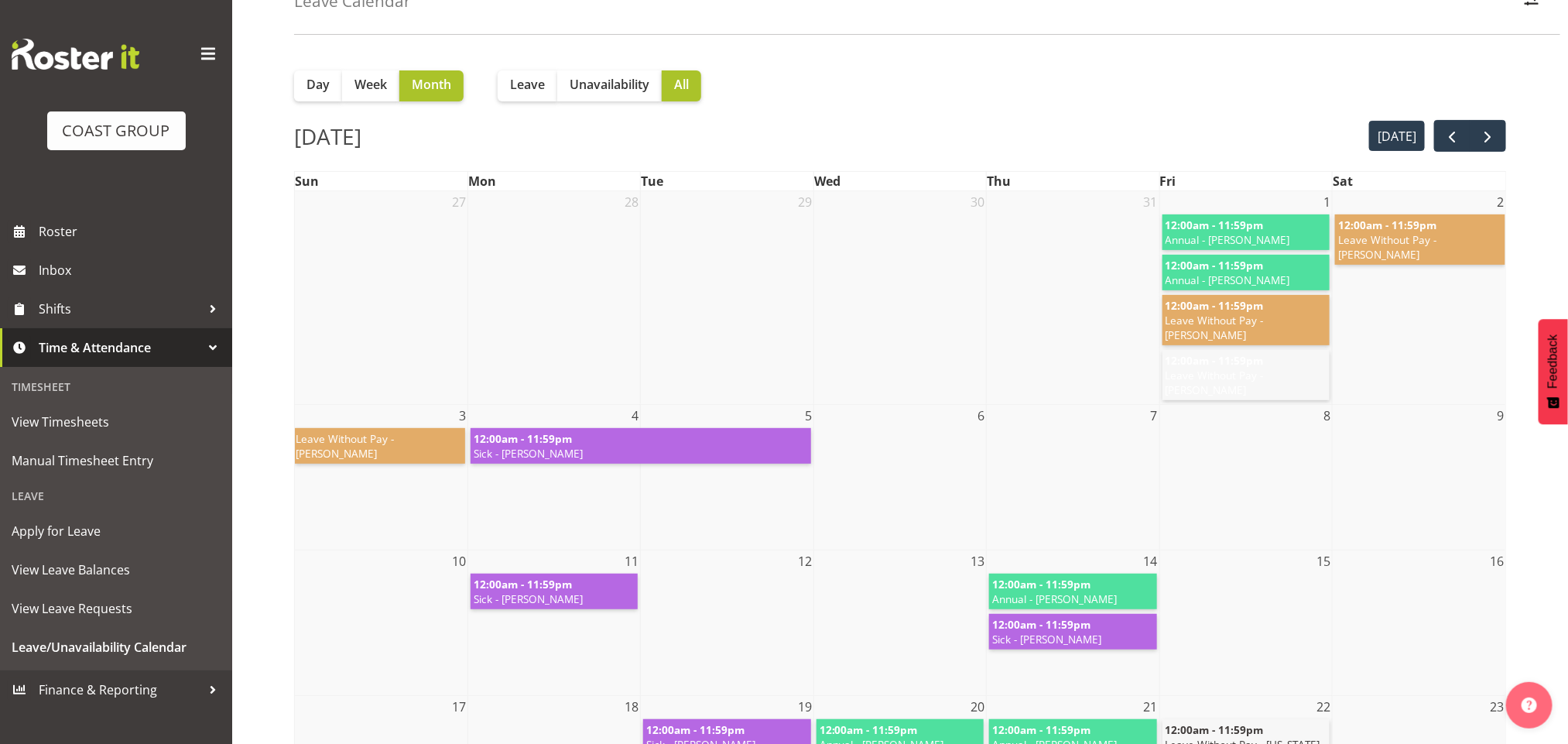
scroll to position [52, 0]
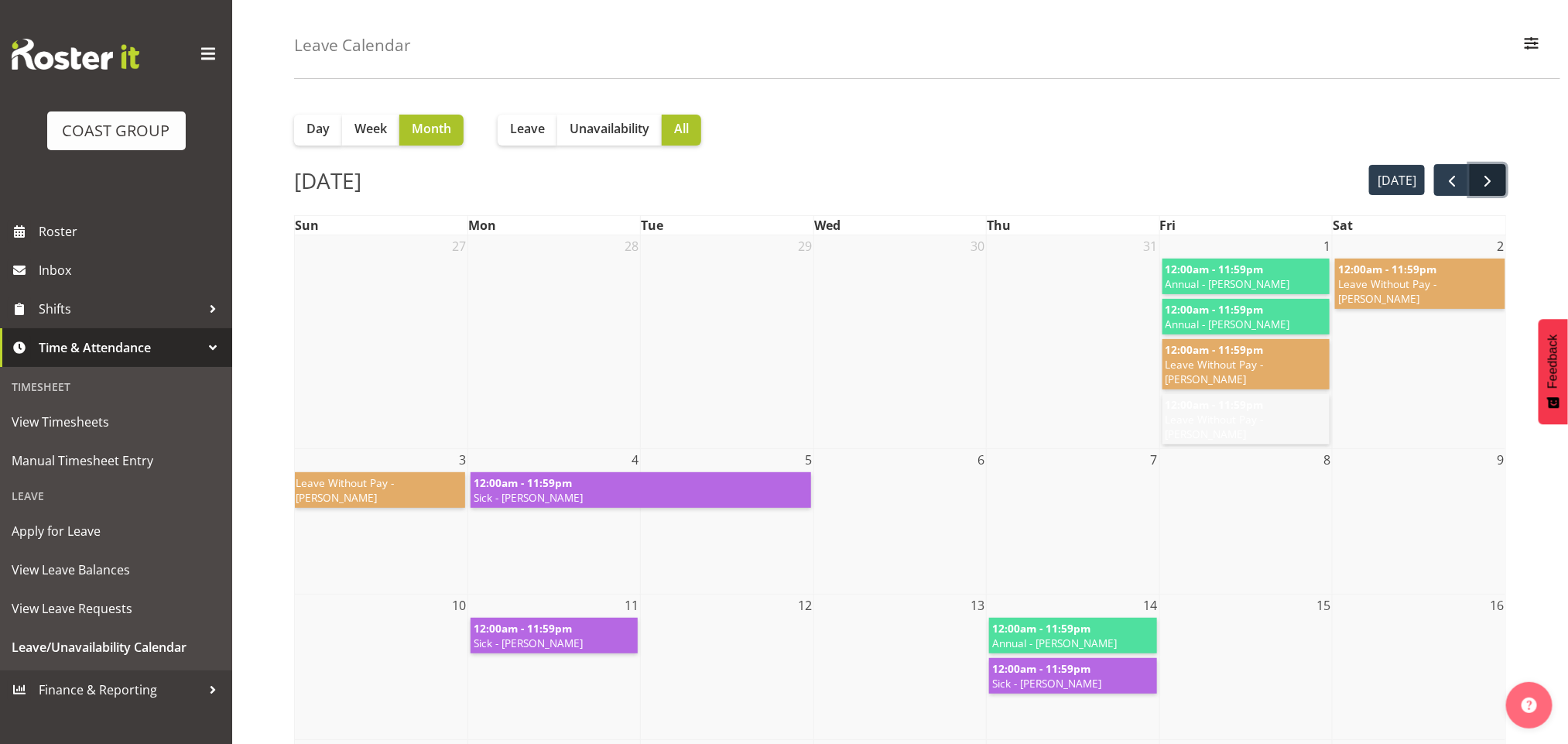
click at [1486, 179] on span "next" at bounding box center [1487, 180] width 18 height 18
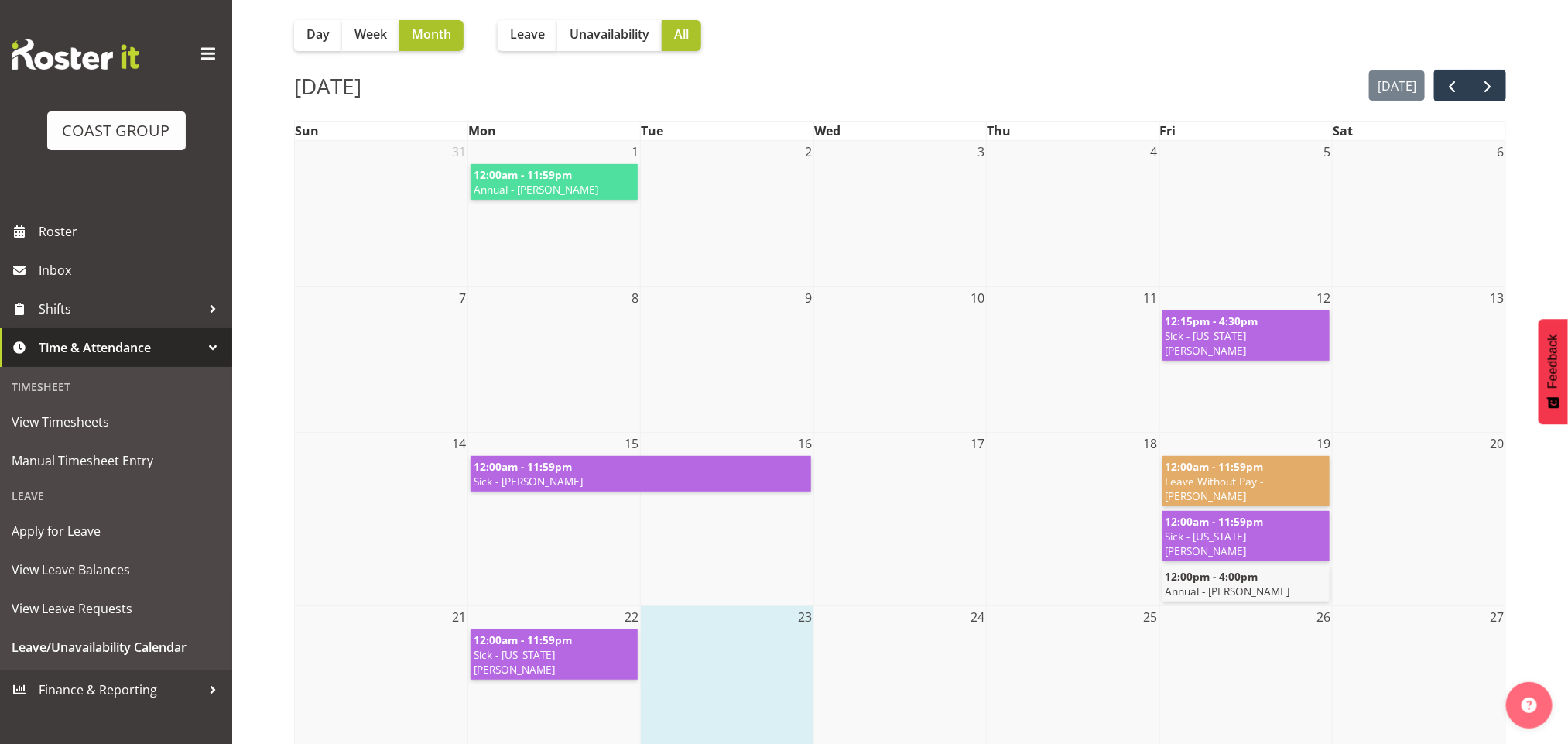
scroll to position [0, 0]
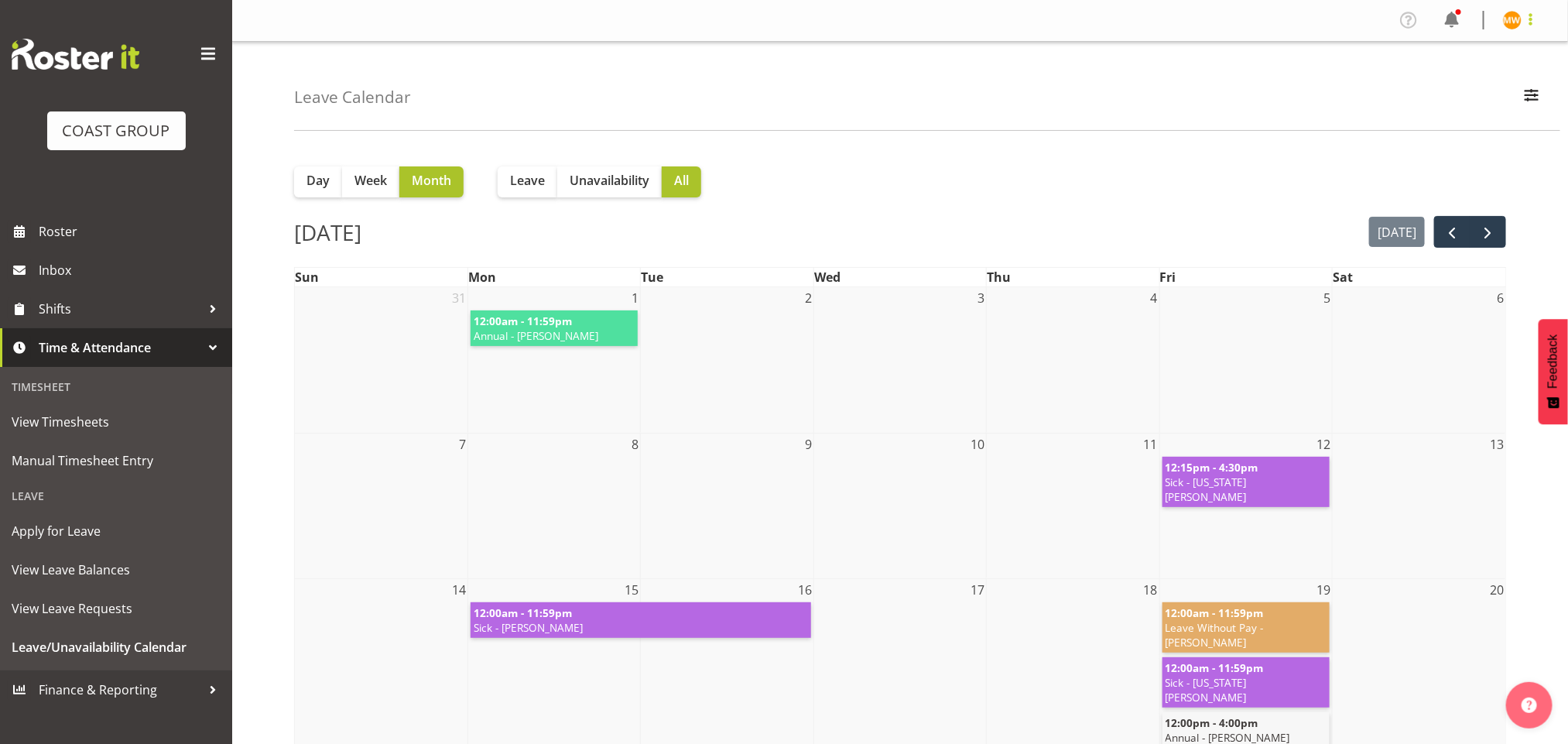
click at [1528, 19] on span at bounding box center [1530, 19] width 18 height 18
click at [1468, 91] on link "Log Out" at bounding box center [1466, 81] width 149 height 28
